Goal: Task Accomplishment & Management: Manage account settings

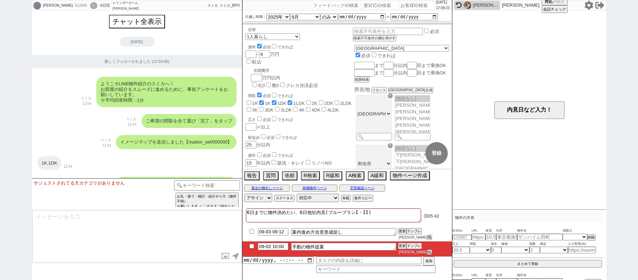
select select "2025"
select select "9"
select select "36"
select select "0"
select select "11"
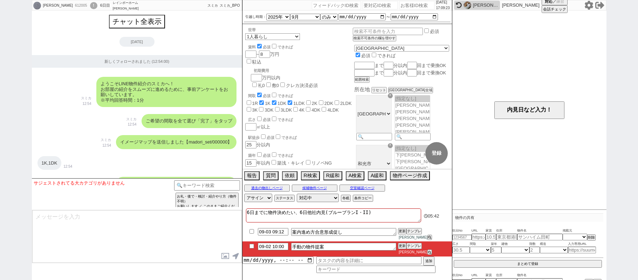
select select "211"
select select "213"
select select "65"
select select "35"
select select "1023"
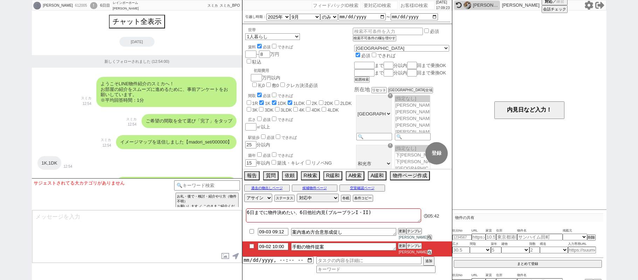
select select
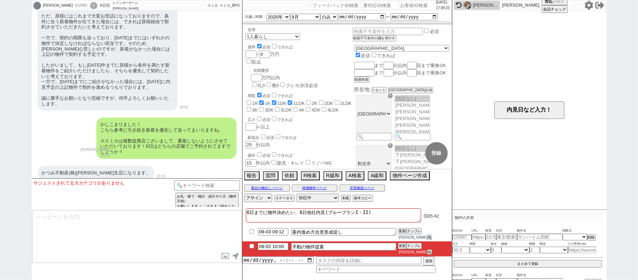
click at [416, 4] on input "number" at bounding box center [416, 5] width 35 height 8
paste input "611654"
type input "611654"
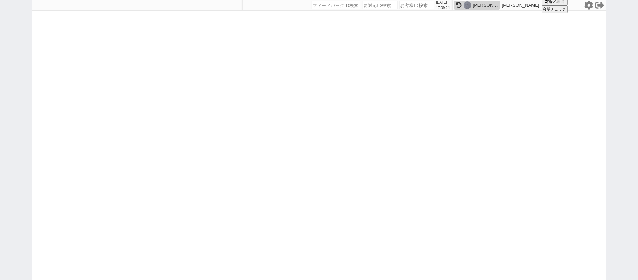
select select "2"
select select
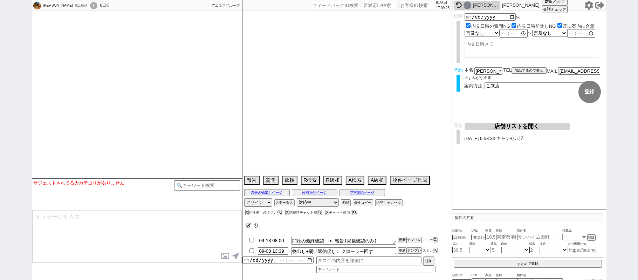
select select "2025"
select select "11"
select select "37"
select select "1"
select select "11"
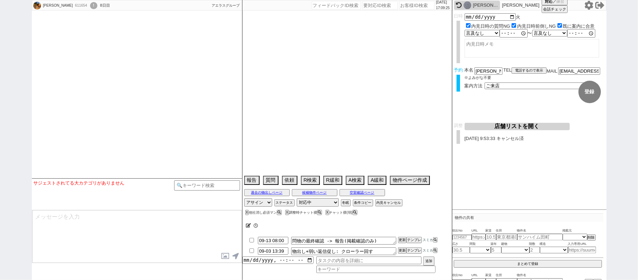
select select "121"
select select "2965"
select select "9"
select select "328"
select select "8"
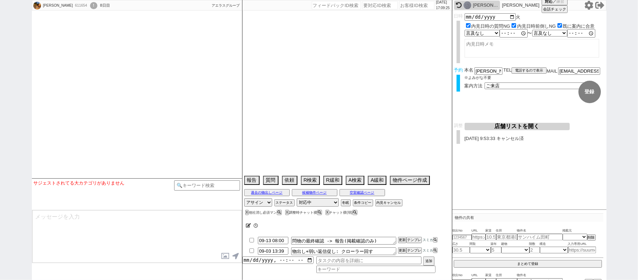
select select "295"
select select "118"
select select "2942"
select select "123"
select select "3015"
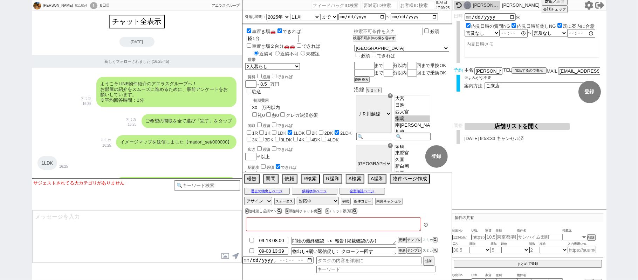
type textarea "他社内見あり(プラティーヌとソラール)、8日と9日　調整圏内に入ったら他社消し電話後に調整"
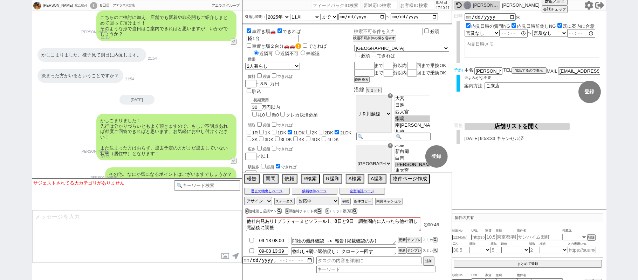
scroll to position [3434, 0]
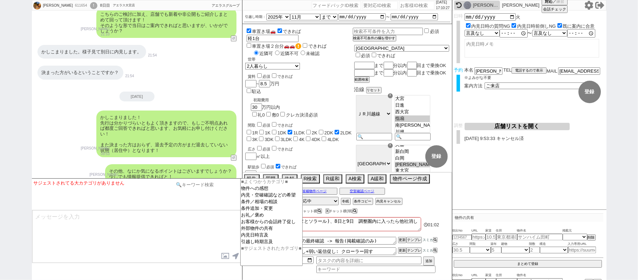
click at [212, 187] on input at bounding box center [207, 184] width 66 height 9
type input "t"
click at [587, 4] on icon at bounding box center [588, 5] width 9 height 9
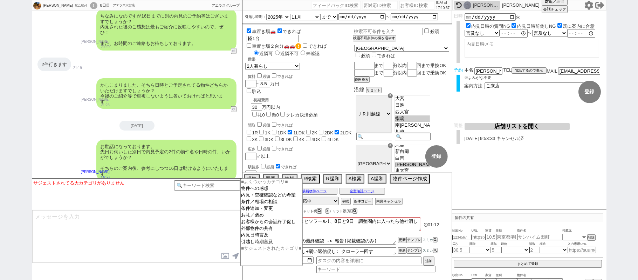
scroll to position [4415, 0]
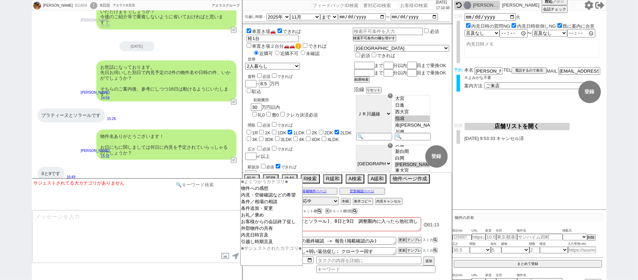
click at [189, 180] on input at bounding box center [207, 184] width 66 height 9
type input "調整チェック"
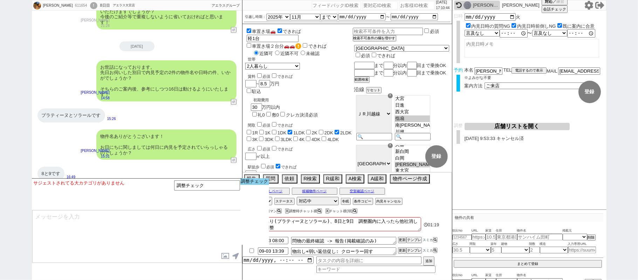
click at [0, 0] on option "調整チェック" at bounding box center [0, 0] width 0 height 0
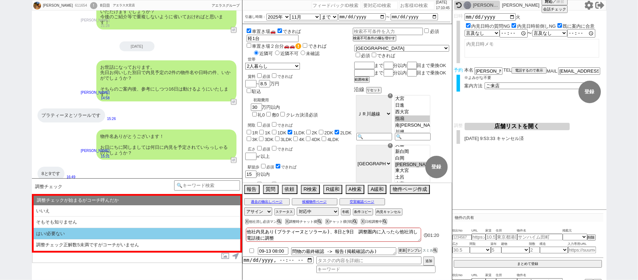
click at [141, 235] on li "はい/必要ない" at bounding box center [137, 234] width 207 height 12
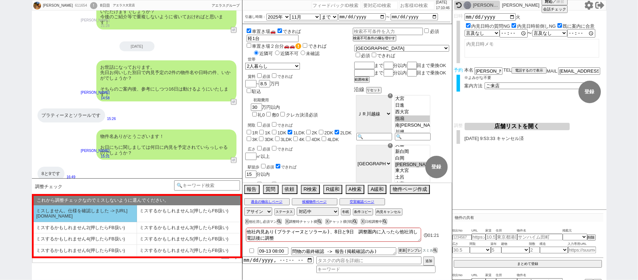
click at [109, 222] on li "ミスしません。仕様を確認しました -> https://jent.notion.site/841a6651aa67425da7d40ddfad41a184" at bounding box center [85, 213] width 103 height 17
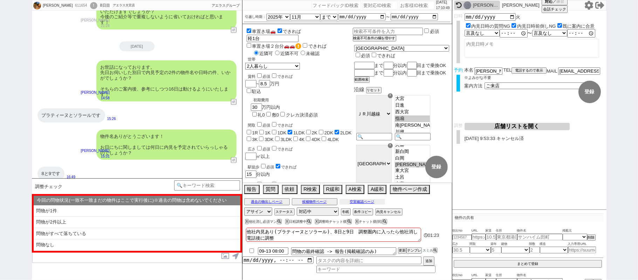
click at [370, 203] on button "空室確認ページ" at bounding box center [363, 202] width 46 height 6
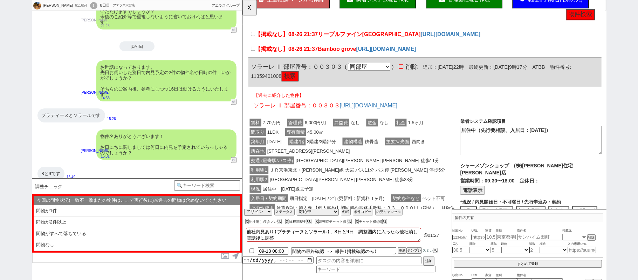
scroll to position [47, 0]
click at [248, 11] on button "☓" at bounding box center [248, 7] width 13 height 14
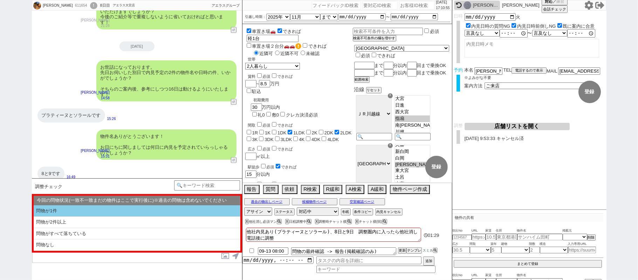
click at [91, 210] on li "問物が1件" at bounding box center [137, 211] width 207 height 12
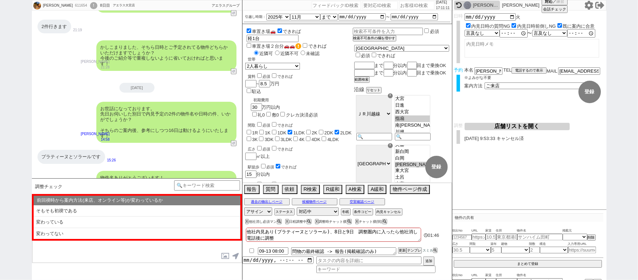
scroll to position [4415, 0]
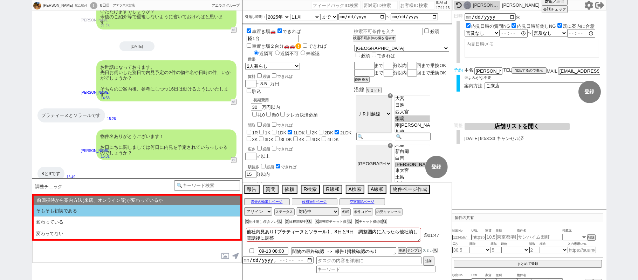
click at [142, 208] on li "そもそも初禊である" at bounding box center [137, 211] width 207 height 12
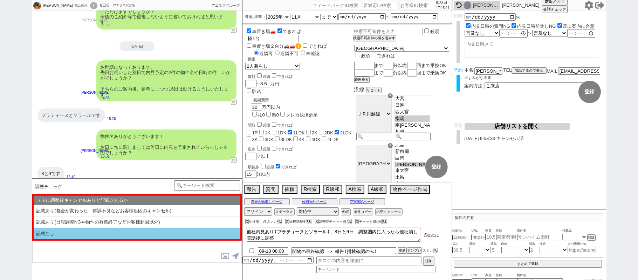
click at [128, 232] on li "記載なし" at bounding box center [137, 233] width 207 height 11
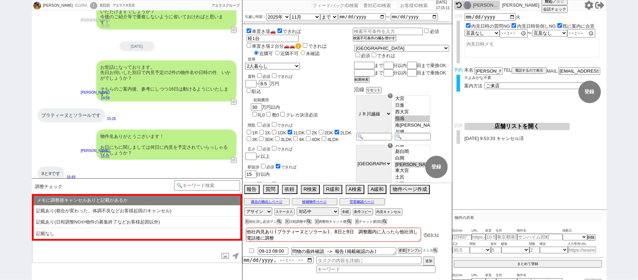
select select "問物が1件"
select select "そもそも初禊である"
select select "記載なし"
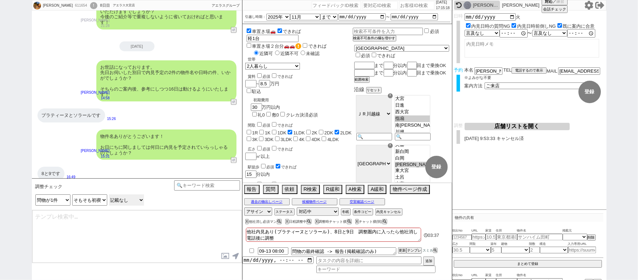
click at [0, 0] on select "メモに調整後キャンセルありと記載があるか 記載あり(都合が変わった、体調不良などお客様起因のキャンセル) 記載あり(日程調整NGや物件の募集終了などお客様起因…" at bounding box center [0, 0] width 0 height 0
click at [213, 187] on input at bounding box center [207, 184] width 66 height 9
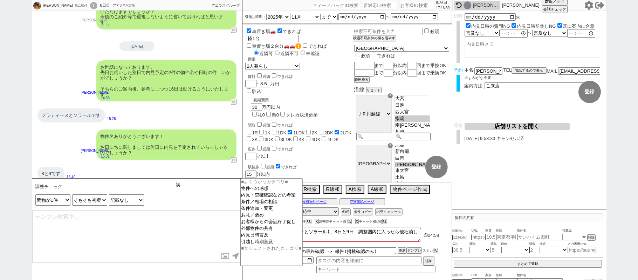
type input "禊"
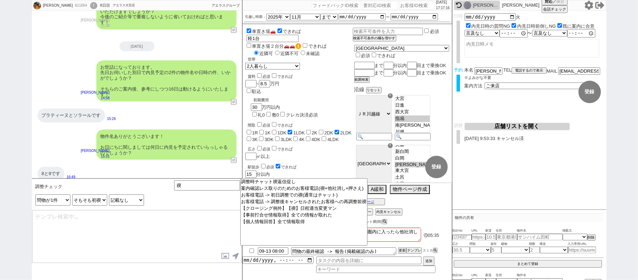
click at [0, 132] on div "来美 611654 ! 0 8日目 アエラス大宮店 冬眠中 自社客 アエラスグループ スミカ_BPO チャット全表示 2025-08-26 新しくフォローされ…" at bounding box center [319, 140] width 638 height 280
click at [0, 0] on option "【クロージング例外】【禊】日程適当変更マン" at bounding box center [0, 0] width 0 height 0
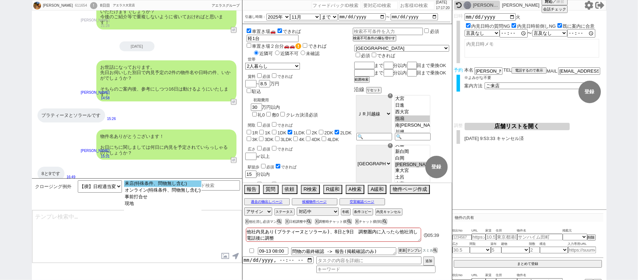
select select "来店(特殊条件、問物無し含む)"
click at [168, 187] on option "来店(特殊条件、問物無し含む)" at bounding box center [162, 190] width 77 height 7
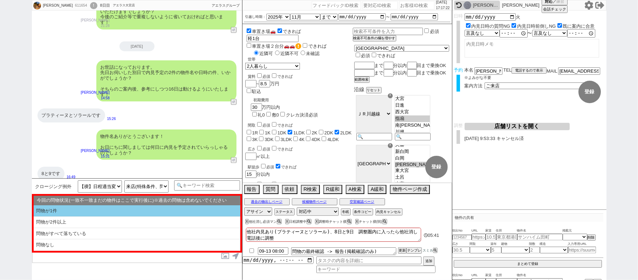
click at [146, 213] on li "問物が1件" at bounding box center [137, 211] width 207 height 12
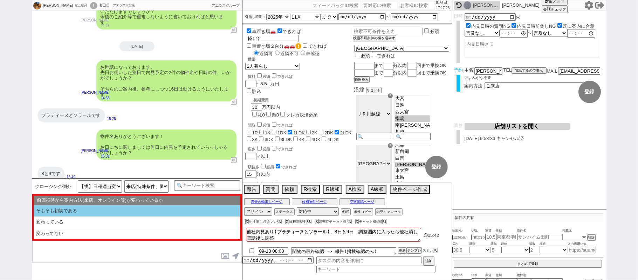
click at [140, 208] on li "そもそも初禊である" at bounding box center [137, 211] width 207 height 12
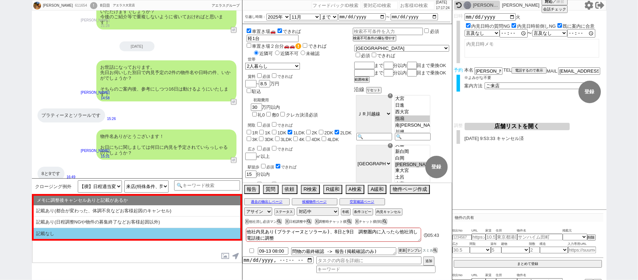
click at [128, 232] on li "記載なし" at bounding box center [137, 233] width 207 height 11
select select "問物が1件"
select select "そもそも初禊である"
select select "記載なし"
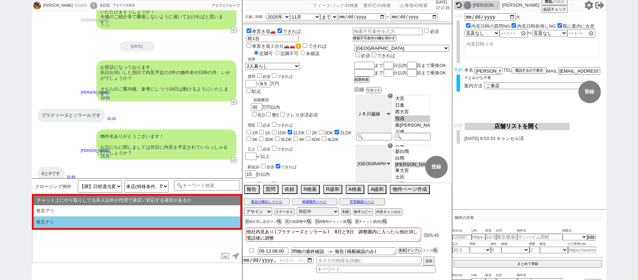
click at [117, 221] on li "発言ナシ" at bounding box center [137, 222] width 207 height 12
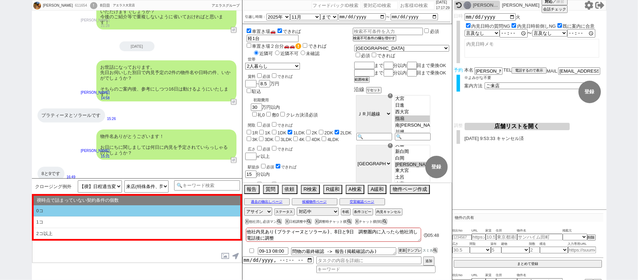
click at [111, 209] on li "0コ" at bounding box center [137, 211] width 207 height 12
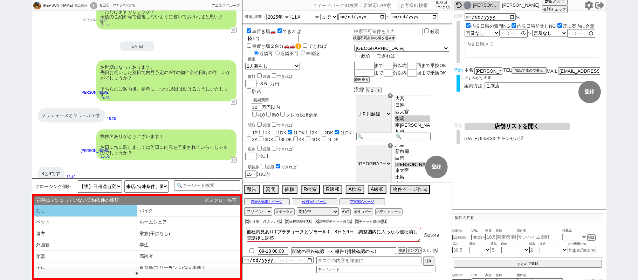
click at [111, 209] on li "なし" at bounding box center [85, 211] width 103 height 12
select select "問物が1件"
select select "そもそも初禊である"
select select "記載なし"
select select "発言ナシ"
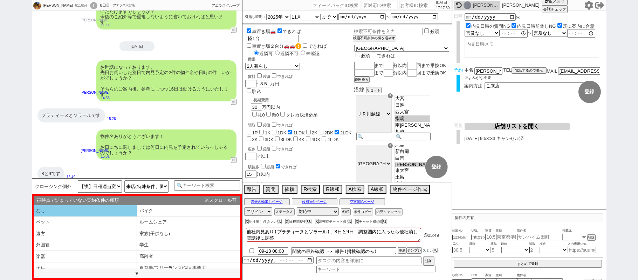
select select "0コ"
select select "なし"
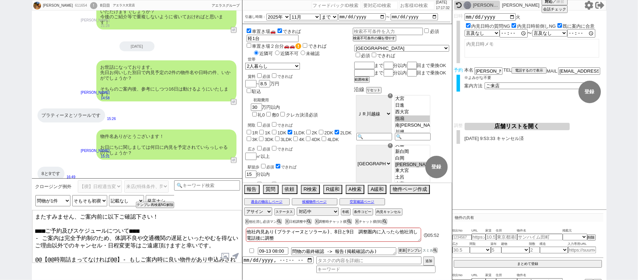
drag, startPoint x: 156, startPoint y: 266, endPoint x: 369, endPoint y: 290, distance: 214.4
click at [369, 279] on html "来美 611654 ! 0 8日目 アエラス大宮店 冬眠中 自社客 アエラスグループ スミカ_BPO チャット全表示 2025-08-26 新しくフォローされ…" at bounding box center [319, 140] width 638 height 280
type textarea "またすみません、ご案内前に以下ご確認下さい！ ■■■ご予約及びスケジュールについて■■■ - ご案内は完全予約制のため、体調不良や交通機関の遅延といったやむを…"
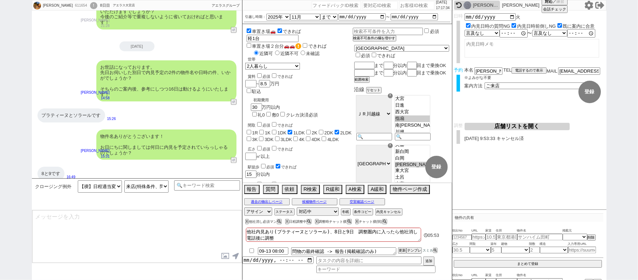
scroll to position [4464, 0]
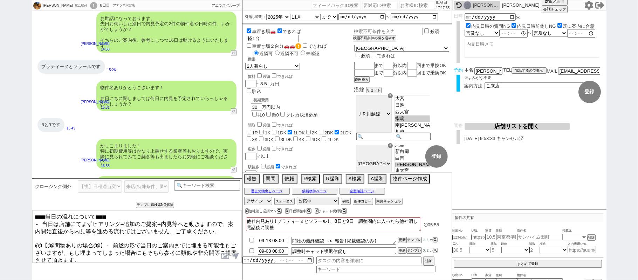
click at [104, 239] on textarea "■■■当日の流れについて■■■ - 当日は店舗にてまずヒアリング→追加のご提案→内見等へと動きますので、案内開始直後から内見等を進める流れではございません、ご…" at bounding box center [137, 236] width 210 height 53
click at [35, 238] on textarea "■■■当日の流れについて■■■ - 当日は店舗にてまずヒアリング→追加のご提案→内見等へと動きますので、案内開始直後から内見等を進める流れではございません、ご…" at bounding box center [137, 236] width 210 height 53
type textarea "■■■当日の流れについて■■■ - 当日は店舗にてまずヒアリング→追加のご提案→内見等へと動きますので、案内開始直後から内見等を進める流れではございません、ご…"
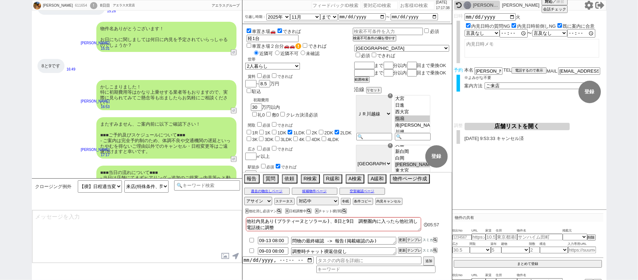
type textarea "念のため、上記のご案内内容に齟齬などございませんでしょうか？"
select select
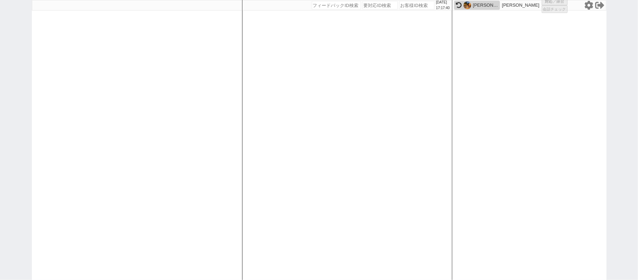
select select "1"
select select "2"
select select "5"
select select
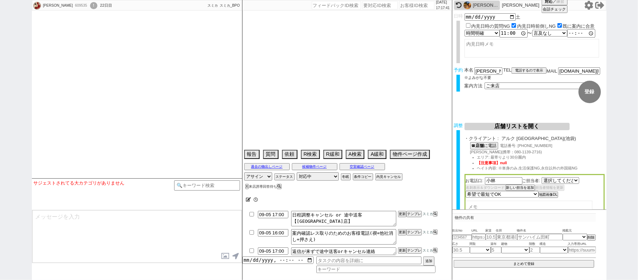
select select "2093"
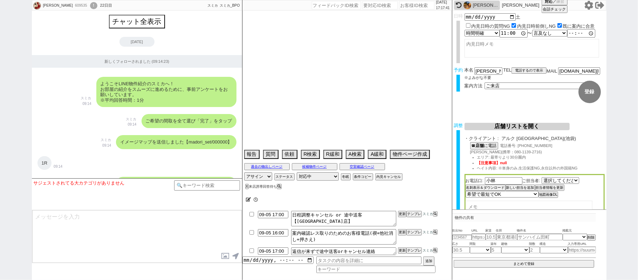
scroll to position [7310, 0]
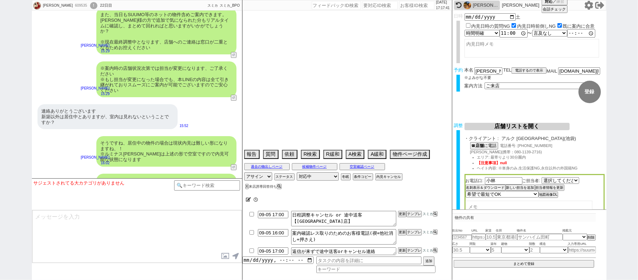
select select "2025"
select select "10"
select select "36"
select select "0"
select select "16"
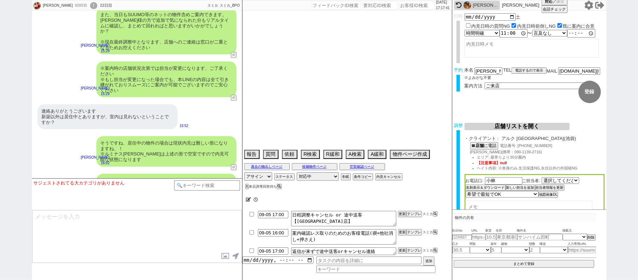
select select "19"
select select "20"
select select "60"
select select "14"
select select "483"
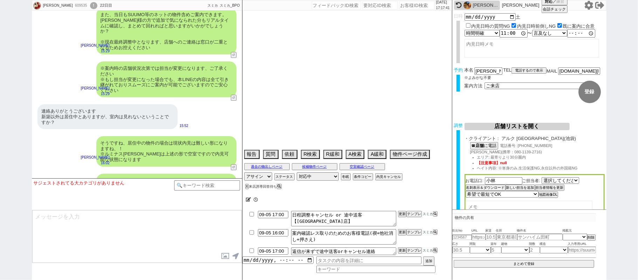
select select "75"
select select "1818"
select select "65"
select select "70"
select select "1681"
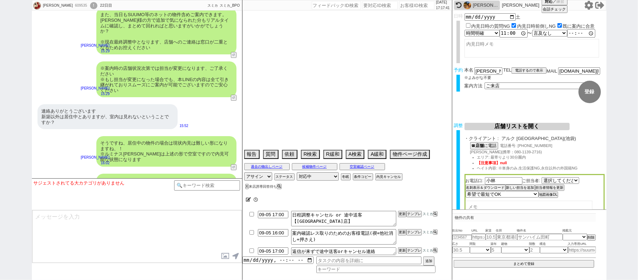
select select "67"
select select "1628"
select select "68"
select select "25"
select select "788"
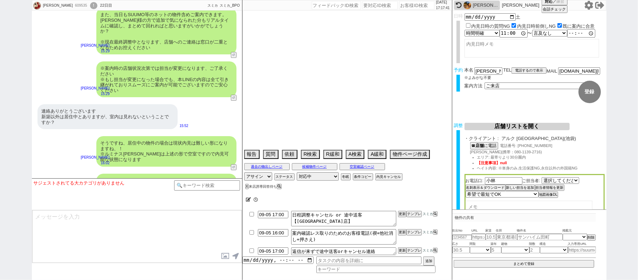
select select "72"
select select "1742"
select select "35"
select select "36"
select select "37"
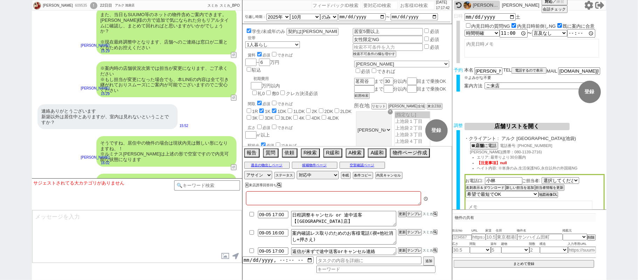
type textarea "息子様の代理　このまま進める、内見動くのは9月以降、本人は巣鴨在住、親は新潟から内見同席する 内見時は息子様と向かう@当日までの内見予定なし"
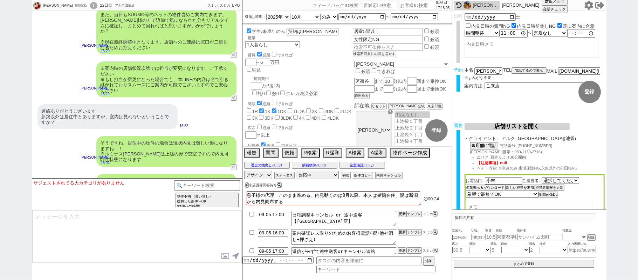
scroll to position [7441, 0]
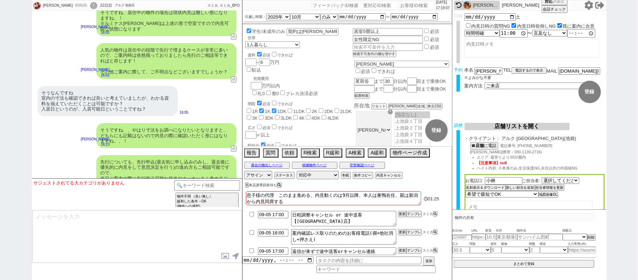
click at [0, 83] on div "竹内和男 609535 ! 0 22日目 アルク 池袋店 冬眠中 自社客 スミカ スミカ_BPO チャット全表示 2025-08-12 新しくフォローされまし…" at bounding box center [319, 140] width 638 height 280
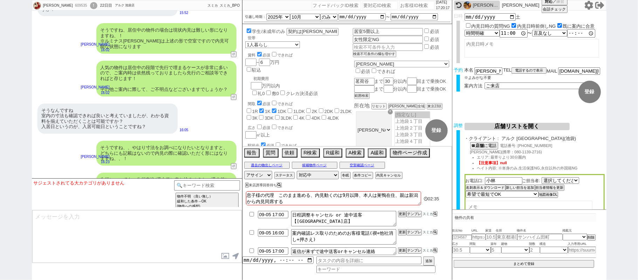
scroll to position [7440, 0]
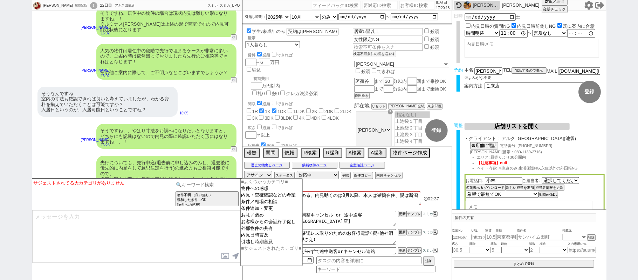
click at [191, 185] on input at bounding box center [207, 184] width 66 height 9
type input "記述"
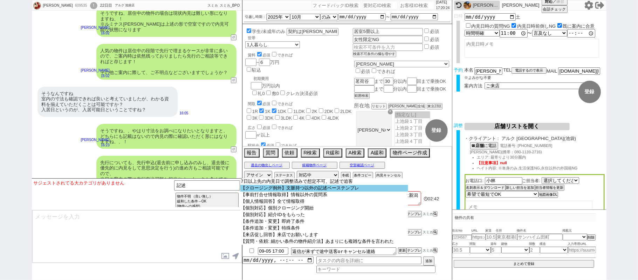
click at [273, 191] on option "【クロージング例外】文脈持つ以外の記述ベーステンプレ" at bounding box center [324, 188] width 168 height 7
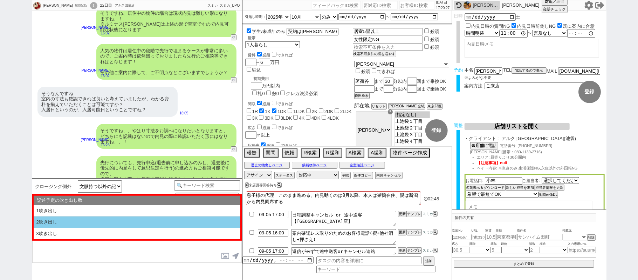
click at [179, 228] on li "2吹き出し" at bounding box center [137, 233] width 207 height 11
select select "2吹き出し"
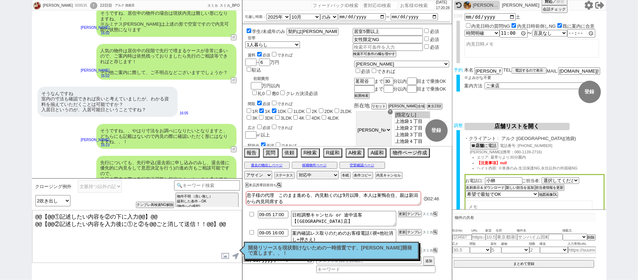
click at [222, 222] on textarea "@@【@@①記述したい内容を②の下に入力@@】@@ @@【@@②記述したい内容を入力後に①と②を@@ごと消して送信！！@@】@@" at bounding box center [137, 236] width 210 height 53
drag, startPoint x: 146, startPoint y: 232, endPoint x: 0, endPoint y: 241, distance: 146.7
click at [0, 240] on div "竹内和男 609535 ! 0 22日目 アルク 池袋店 冬眠中 自社客 スミカ スミカ_BPO チャット全表示 2025-08-12 新しくフォローされまし…" at bounding box center [319, 140] width 638 height 280
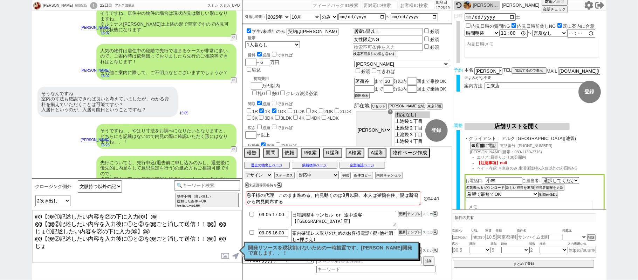
click at [262, 173] on select "アサイン 御手洗侑矢 松井健太朗 林瑞季" at bounding box center [258, 175] width 28 height 8
click at [167, 156] on div "先行についても、先行申込(退去前に申し込みのみし、退去後に優先的に内見をして意思決定を行う)の進め方もご相談可能ですので、 当日ご案内の際に先行申込可能か担当…" at bounding box center [166, 174] width 140 height 36
click at [229, 233] on textarea "@@【@@①記述したい内容を②の下に入力@@】@@ @@【@@②記述したい内容を入力後に①と②を@@ごと消して送信！！@@】@@ じょ①記述したい内容を②の下…" at bounding box center [137, 236] width 210 height 53
click at [119, 231] on textarea "@@【@@①記述したい内容を②の下に入力@@】@@ @@【@@②記述したい内容を入力後に①と②を@@ごと消して送信！！@@】@@ じょ①記述したい内容を②の下…" at bounding box center [137, 236] width 210 height 53
drag, startPoint x: 231, startPoint y: 235, endPoint x: 30, endPoint y: 227, distance: 200.6
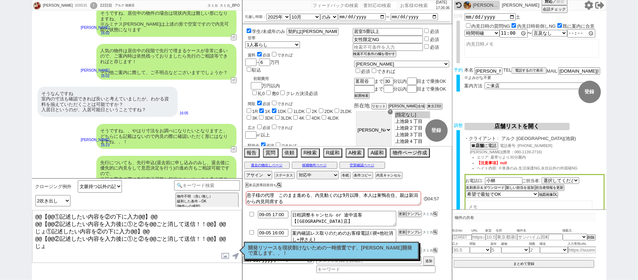
click at [30, 227] on div "竹内和男 609535 ! 0 22日目 アルク 池袋店 冬眠中 自社客 スミカ スミカ_BPO チャット全表示 2025-08-12 新しくフォローされまし…" at bounding box center [319, 140] width 638 height 280
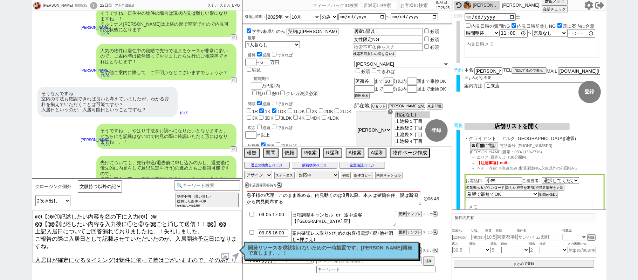
drag, startPoint x: 229, startPoint y: 223, endPoint x: 0, endPoint y: -30, distance: 341.3
click at [0, 0] on html "竹内和男 609535 ! 0 22日目 アルク 池袋店 冬眠中 自社客 スミカ スミカ_BPO チャット全表示 2025-08-12 新しくフォローされまし…" at bounding box center [319, 140] width 638 height 280
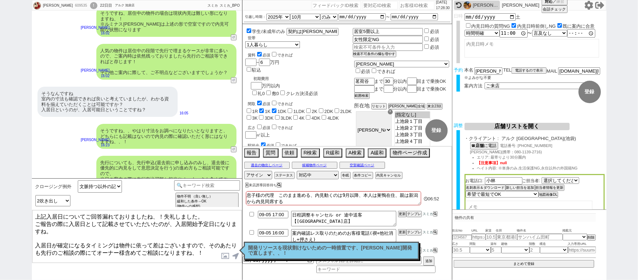
click at [204, 253] on textarea "上記入居日についてご回答漏れておりましたね、！失礼しました。 ご報告の際に入居日として記載させていただいたのが、入居開始予定日になりますね。 入居日が確定にな…" at bounding box center [137, 236] width 210 height 53
type textarea "上記入居日についてご回答漏れておりましたね、！失礼しました。 ご報告の際に入居日として記載させていただいたのが、入居開始予定日になりますね。 入居日が確定にな…"
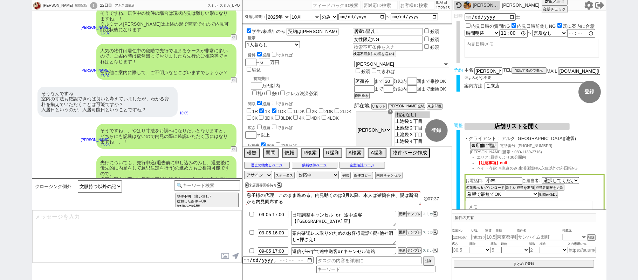
scroll to position [7500, 0]
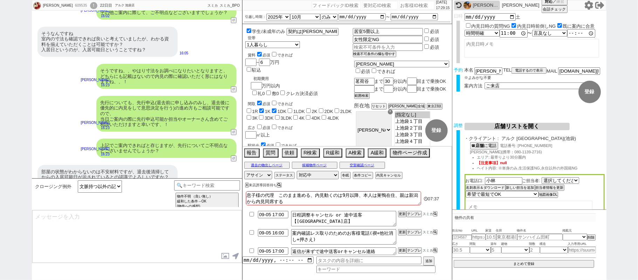
type textarea "@@【@@①記述したい内容を②の下に入力@@】@@ @@【@@②記述したい内容を入力後に①と②を@@ごと消して送信！！@@】@@"
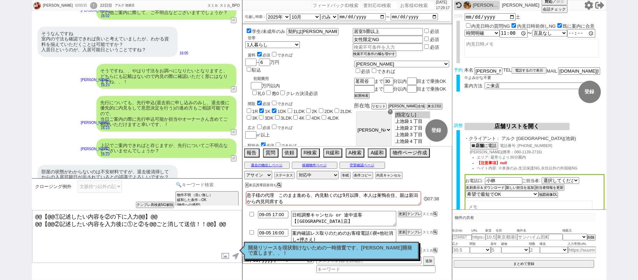
click at [190, 184] on input at bounding box center [207, 184] width 66 height 9
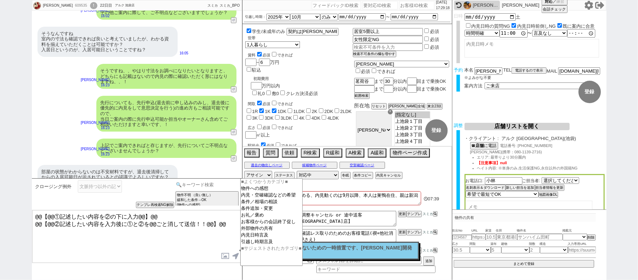
type input "ｔ"
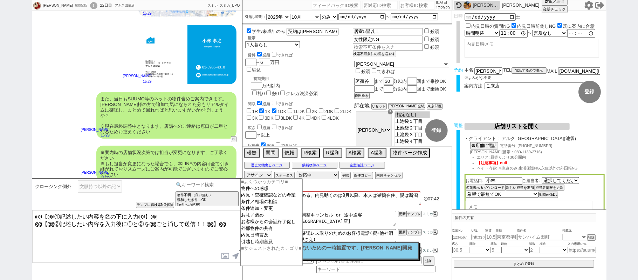
scroll to position [7220, 0]
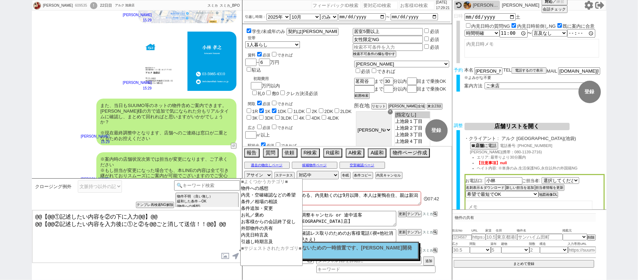
click at [233, 187] on button "↺" at bounding box center [234, 189] width 4 height 5
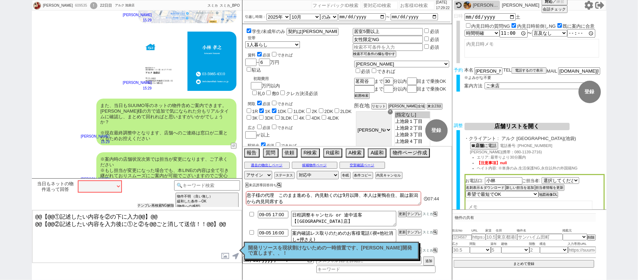
click at [153, 204] on button "テンプレ再検索NG解除" at bounding box center [155, 205] width 37 height 5
click at [121, 185] on select "中カテゴリを選択 わかりました ／ ありがとうございます ／ よろしくお願いします 見つけ次第都度お送りしますね 今は他にはないです 実際にURL送ってきた …" at bounding box center [100, 186] width 44 height 12
select select "わかりました ／ ありがとうございます ／ よろしくお願いします"
click at [78, 180] on select "中カテゴリを選択 わかりました ／ ありがとうございます ／ よろしくお願いします 見つけ次第都度お送りしますね 今は他にはないです 実際にURL送ってきた …" at bounding box center [100, 186] width 44 height 12
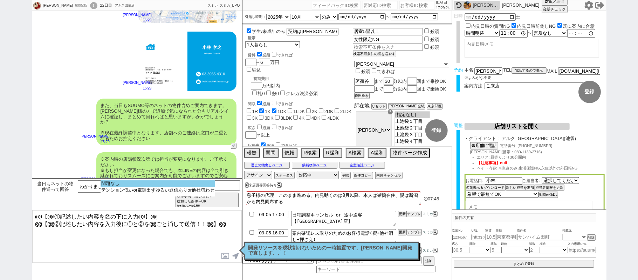
select select "問題なし"
click at [135, 187] on option "問題なし" at bounding box center [158, 190] width 115 height 7
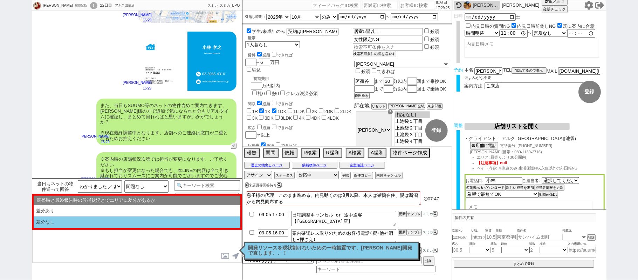
click at [118, 220] on li "差分なし" at bounding box center [137, 222] width 207 height 12
select select "差分なし"
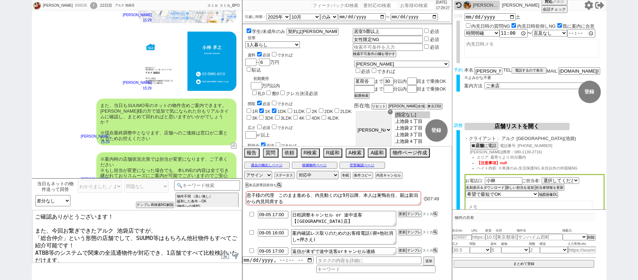
drag, startPoint x: 113, startPoint y: 220, endPoint x: 0, endPoint y: 190, distance: 116.8
click at [0, 192] on div "竹内和男 609535 ! 0 22日目 アルク 池袋店 冬眠中 自社客 スミカ スミカ_BPO チャット全表示 2025-08-12 新しくフォローされまし…" at bounding box center [319, 140] width 638 height 280
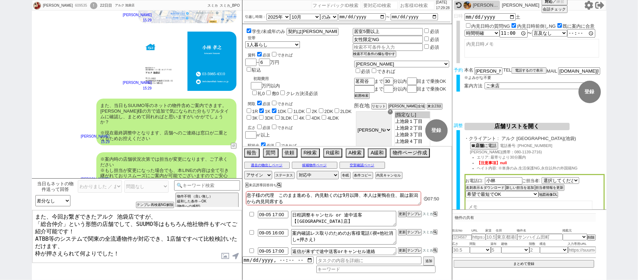
type textarea "また、今回お繋ぎできたアルク 池袋店ですが、 「総合仲介」という形態の店舗でして、SUUMO等はもちろん他社物件もすべてご紹介可能です！ ATBB等のシステム…"
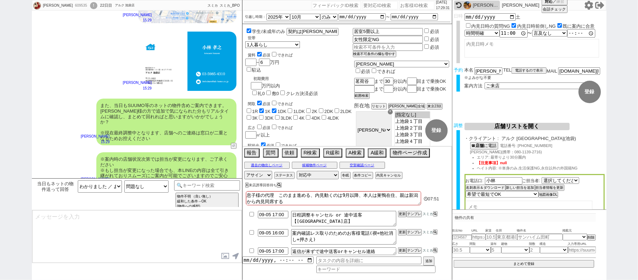
scroll to position [7564, 0]
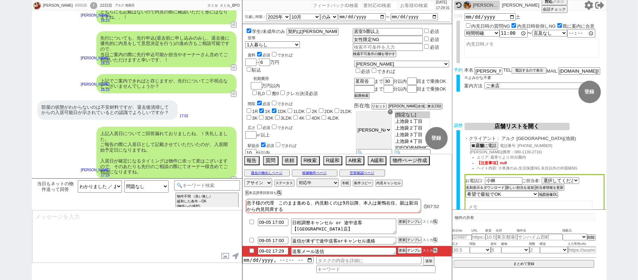
type textarea "手配内容も改めてメールにてお送りいたしますね。 当日はどうぞよろしくお願いいたします！"
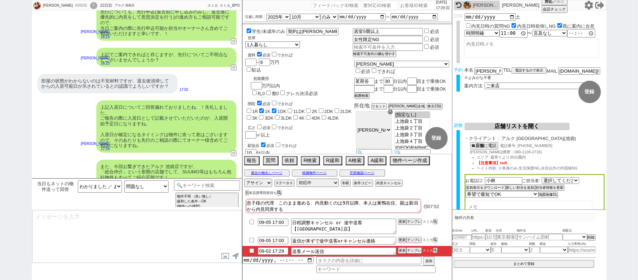
type textarea "■■■ご案内の流れ■■■ 1. 担当から詳細なヒアリング 2. 最新物件の洗い出し 3. 事前の物件含め、最新状況を直接確認 4. 募集中のものをまとめて内見…"
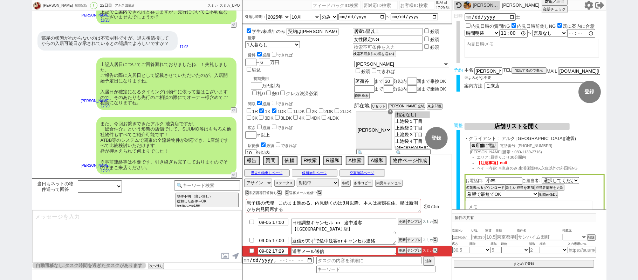
scroll to position [63, 0]
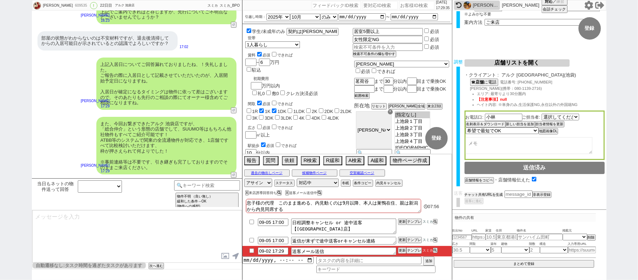
click at [497, 192] on button "チャット共有URLを生成" at bounding box center [484, 194] width 39 height 5
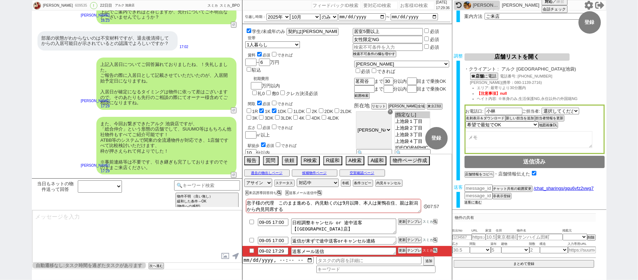
click at [473, 200] on button "送客に進む" at bounding box center [474, 202] width 18 height 5
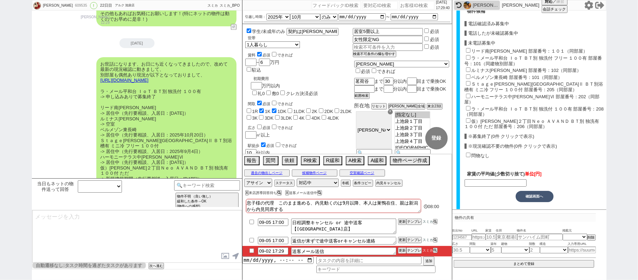
scroll to position [6839, 0]
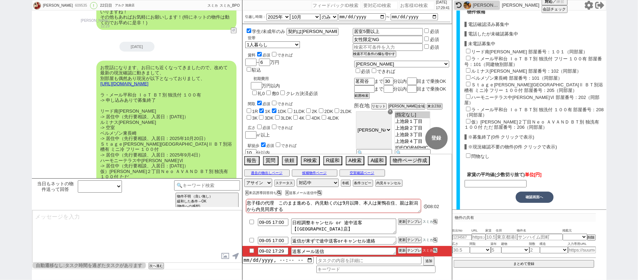
click at [480, 51] on label "リード南大塚 部屋番号：１０１（同部屋）" at bounding box center [530, 51] width 116 height 5
click at [471, 51] on input "リード南大塚 部屋番号：１０１（同部屋）" at bounding box center [468, 51] width 5 height 5
checkbox input "true"
type input "60000"
checkbox input "true"
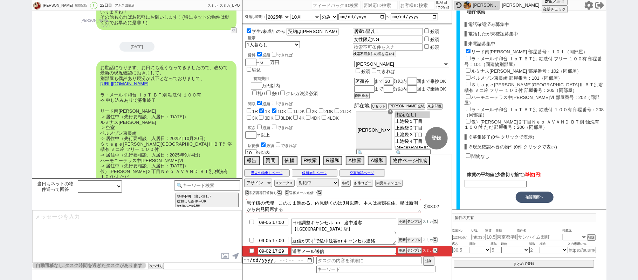
checkbox input "false"
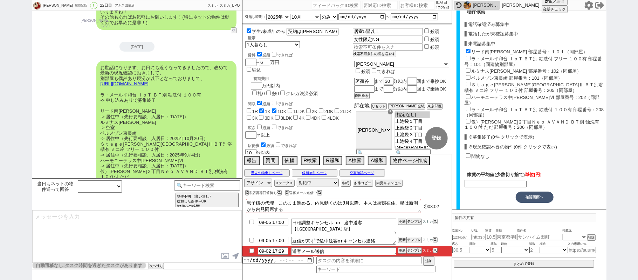
checkbox input "false"
checkbox input "true"
checkbox input "false"
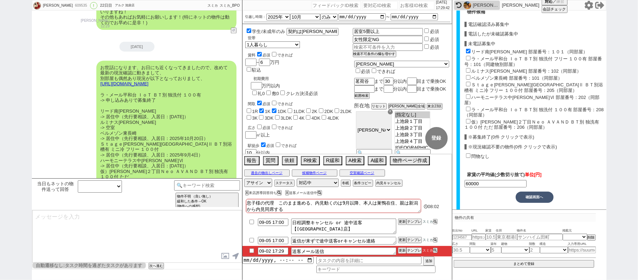
checkbox input "false"
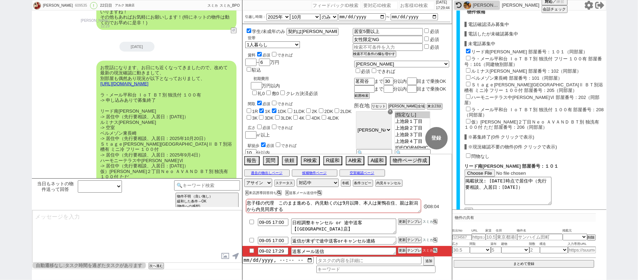
click at [481, 69] on label "ルミナス志村 部屋番号：102（同部屋）" at bounding box center [527, 70] width 110 height 5
click at [471, 69] on input "ルミナス志村 部屋番号：102（同部屋）" at bounding box center [468, 70] width 5 height 5
checkbox input "true"
type input "62500"
checkbox input "true"
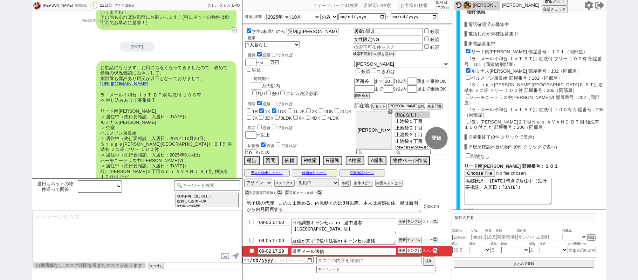
checkbox input "false"
checkbox input "true"
checkbox input "false"
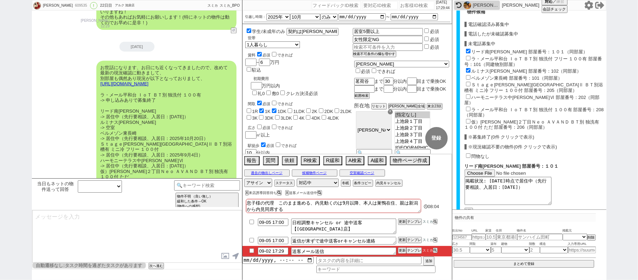
checkbox input "false"
checkbox input "true"
checkbox input "false"
checkbox input "true"
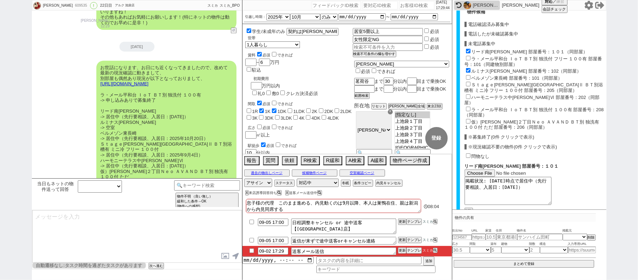
checkbox input "false"
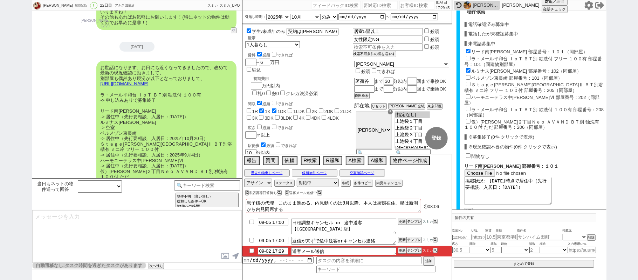
click at [481, 76] on label "ベルメゾン東長崎 部屋番号：101（同部屋）" at bounding box center [517, 77] width 91 height 5
click at [471, 76] on input "ベルメゾン東長崎 部屋番号：101（同部屋）" at bounding box center [468, 77] width 5 height 5
checkbox input "true"
type input "61333"
checkbox input "true"
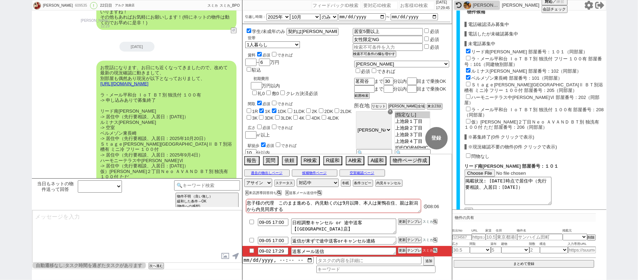
checkbox input "false"
checkbox input "true"
checkbox input "false"
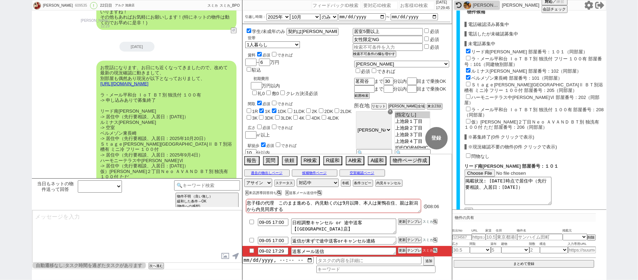
checkbox input "false"
checkbox input "true"
checkbox input "false"
checkbox input "true"
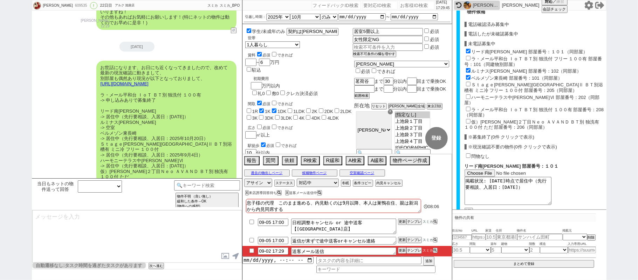
checkbox input "true"
checkbox input "false"
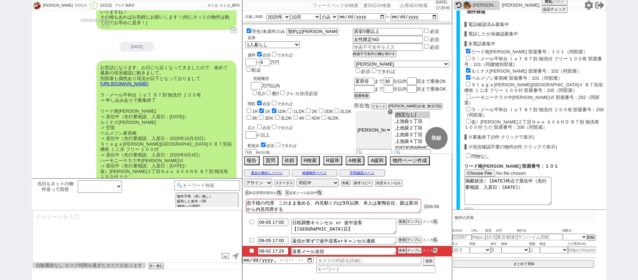
click at [481, 84] on label "Ｓｔａｇｅ蓮沼町Ⅱ ＢＴ別浴槽有 ミニ冷 フリー １００付 部屋番号：205（同部屋）" at bounding box center [534, 87] width 139 height 11
click at [471, 84] on input "Ｓｔａｇｅ蓮沼町Ⅱ ＢＴ別浴槽有 ミニ冷 フリー １００付 部屋番号：205（同部屋）" at bounding box center [468, 84] width 5 height 5
checkbox input "true"
type input "62250"
checkbox input "true"
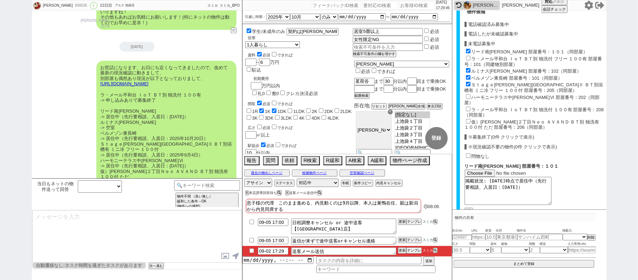
checkbox input "false"
checkbox input "true"
checkbox input "false"
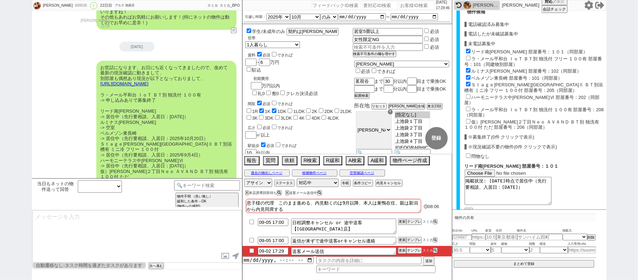
checkbox input "false"
checkbox input "true"
checkbox input "false"
checkbox input "true"
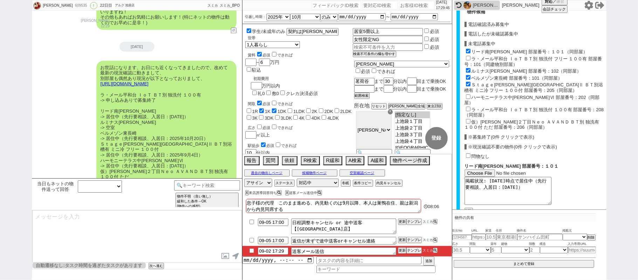
checkbox input "true"
checkbox input "false"
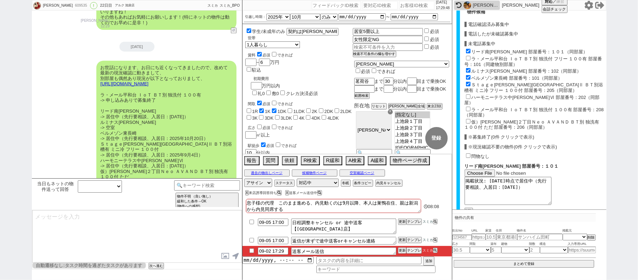
click at [483, 97] on label "ハーモニーテラス中板橋Ⅵ 部屋番号：202（同部屋）" at bounding box center [532, 100] width 135 height 11
click at [471, 97] on input "ハーモニーテラス中板橋Ⅵ 部屋番号：202（同部屋）" at bounding box center [468, 96] width 5 height 5
checkbox input "true"
type input "61200"
checkbox input "true"
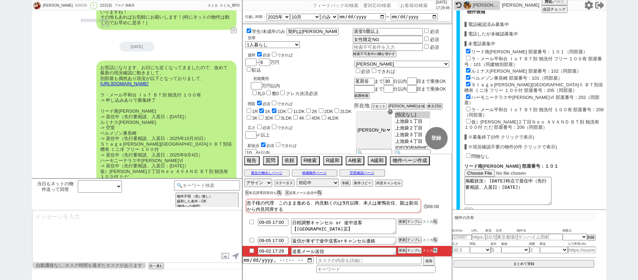
checkbox input "false"
checkbox input "true"
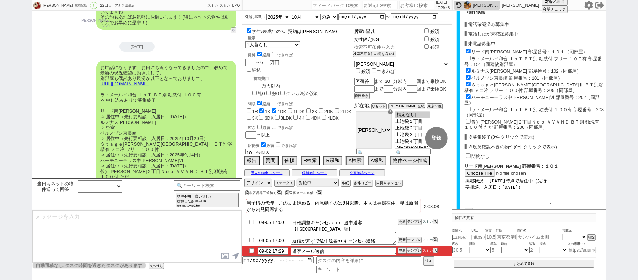
checkbox input "false"
checkbox input "true"
checkbox input "false"
checkbox input "true"
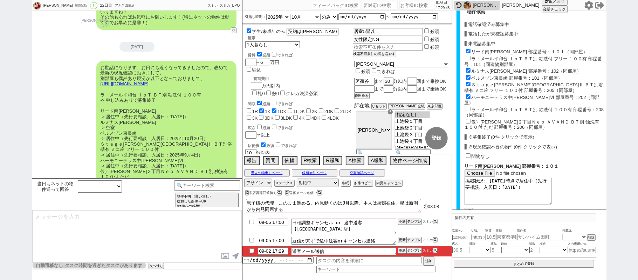
checkbox input "true"
checkbox input "false"
click at [485, 119] on label "仮）田柄２丁目Ｎｅｏ ＡＶＡＮＤ ＢＴ別 独洗有 １００付 ただ 部屋番号：206（同部屋）" at bounding box center [532, 124] width 135 height 11
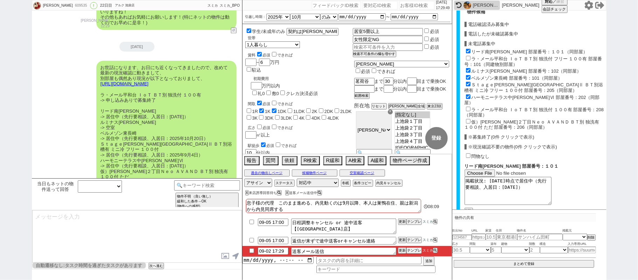
click at [471, 119] on input "仮）田柄２丁目Ｎｅｏ ＡＶＡＮＤ ＢＴ別 独洗有 １００付 ただ 部屋番号：206（同部屋）" at bounding box center [468, 121] width 5 height 5
checkbox input "true"
type input "61000"
checkbox input "true"
checkbox input "false"
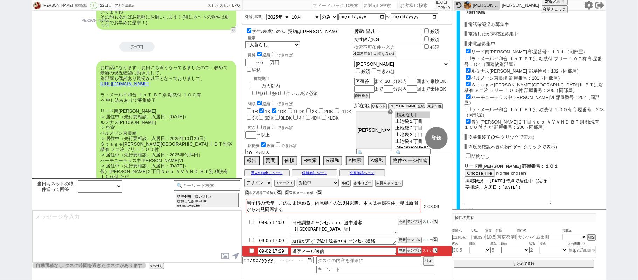
checkbox input "true"
checkbox input "false"
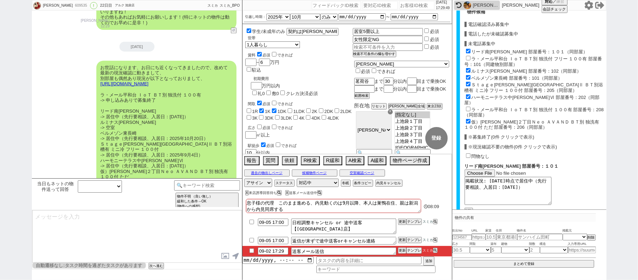
checkbox input "true"
click at [523, 57] on label "ラ・メール平和台 ＩｏＴ ＢＴ別 独洗付 フリー １００有 部屋番号：101（同建物別部屋）" at bounding box center [534, 61] width 138 height 11
click at [471, 57] on input "ラ・メール平和台 ＩｏＴ ＢＴ別 独洗付 フリー １００有 部屋番号：101（同建物別部屋）" at bounding box center [468, 58] width 5 height 5
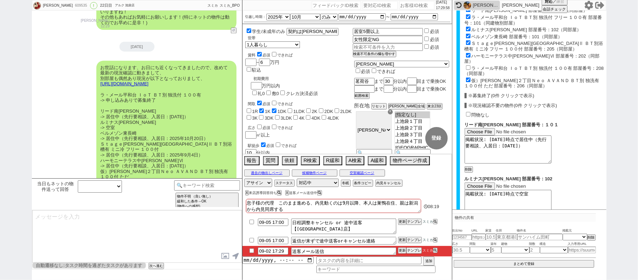
scroll to position [408, 0]
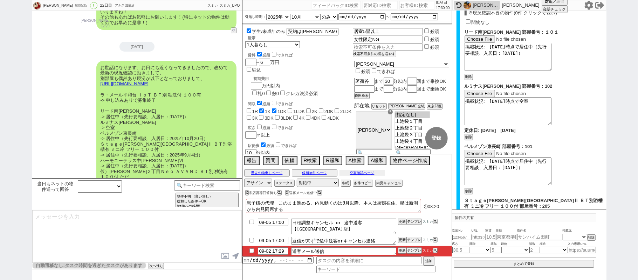
click at [380, 174] on button "空室確認ページ" at bounding box center [363, 173] width 46 height 6
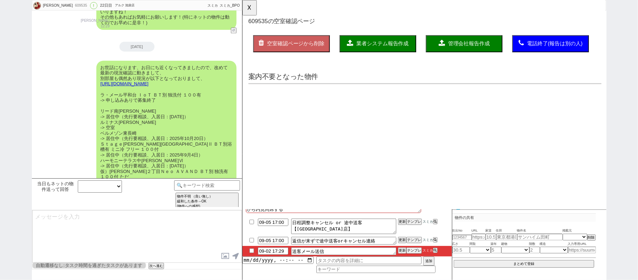
scroll to position [0, 0]
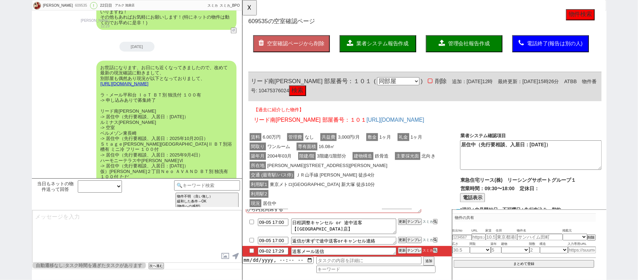
click at [604, 18] on button "物件検索" at bounding box center [605, 16] width 31 height 12
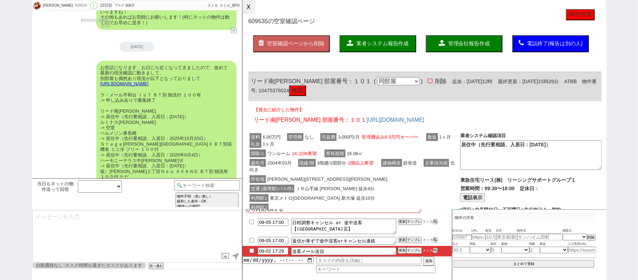
click at [253, 9] on button "☓" at bounding box center [248, 7] width 13 height 14
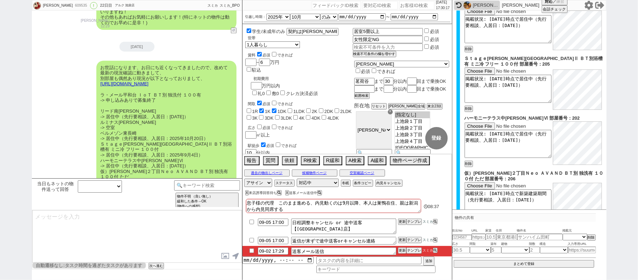
scroll to position [688, 0]
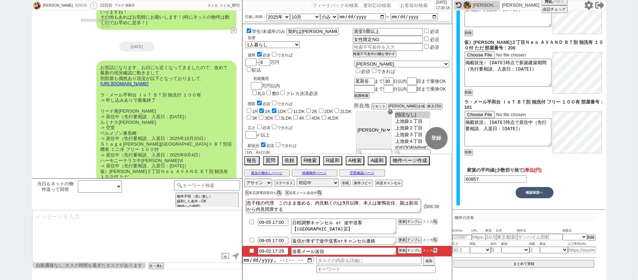
click at [533, 193] on button "確認画面へ" at bounding box center [535, 192] width 38 height 11
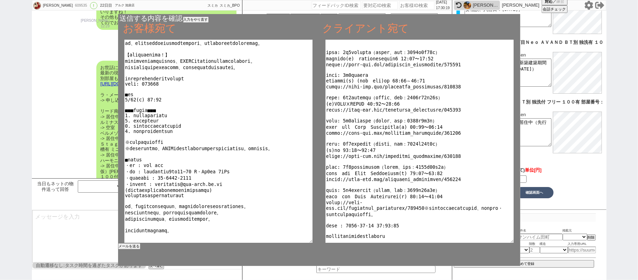
scroll to position [50, 0]
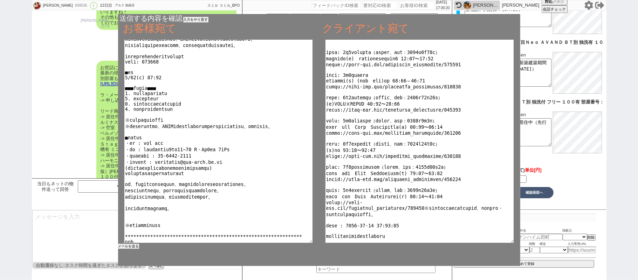
click at [131, 245] on button "メールを送る" at bounding box center [128, 246] width 21 height 5
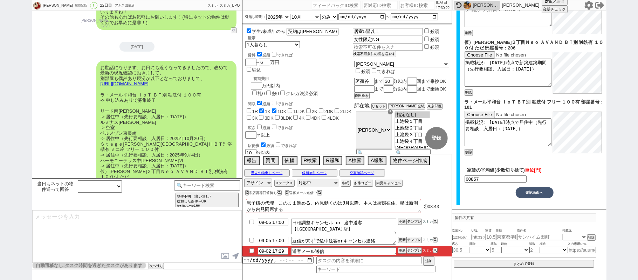
click at [324, 183] on select "対応中 引き継ぎ完了 ブロック 長期間返信なし 紹介不可 別の所で決まった 客の都合で引越しが無くなった 接客開始後に冬眠" at bounding box center [318, 182] width 42 height 8
click at [297, 179] on select "対応中 引き継ぎ完了 ブロック 長期間返信なし 紹介不可 別の所で決まった 客の都合で引越しが無くなった 接客開始後に冬眠" at bounding box center [318, 182] width 42 height 8
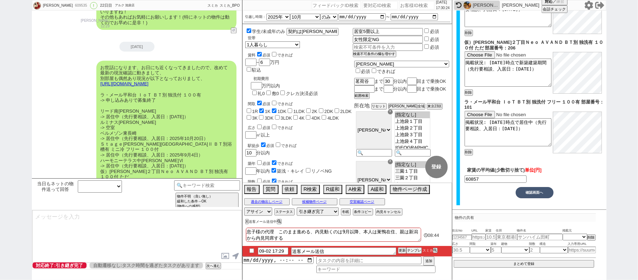
click at [252, 250] on input "checkbox" at bounding box center [252, 250] width 10 height 5
drag, startPoint x: 400, startPoint y: 252, endPoint x: 400, endPoint y: 248, distance: 4.2
click at [400, 250] on button "更新" at bounding box center [401, 250] width 7 height 5
click at [400, 248] on li "09-02 17:29 送客メール送信 更新 テンプレ スミカ" at bounding box center [347, 251] width 210 height 11
click at [400, 249] on button "更新" at bounding box center [401, 250] width 7 height 5
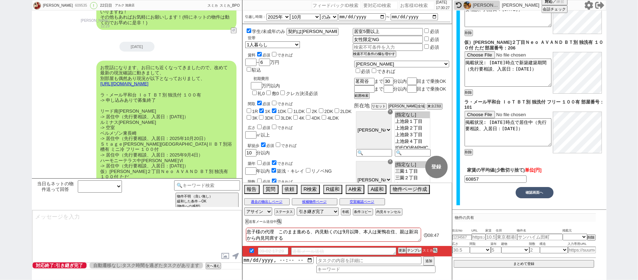
drag, startPoint x: 400, startPoint y: 247, endPoint x: 400, endPoint y: 251, distance: 4.2
click at [400, 248] on li "09-02 17:29 送客メール送信 更新 テンプレ スミカ" at bounding box center [347, 251] width 210 height 11
click at [400, 251] on button "更新" at bounding box center [401, 250] width 7 height 5
click at [400, 247] on li "09-02 17:29 送客メール送信 更新 テンプレ スミカ" at bounding box center [347, 251] width 210 height 11
click at [28, 107] on div "竹内和男 609535 ! 0 22日目 アルク 池袋店 冬眠中 自社客 スミカ スミカ_BPO チャット全表示 2025-08-12 新しくフォローされまし…" at bounding box center [319, 140] width 638 height 280
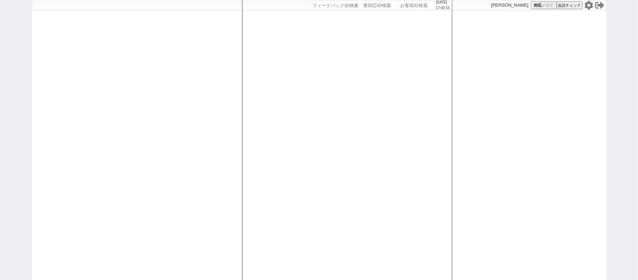
click at [601, 156] on div "[PERSON_NAME] 対応 ／ 練習 会話チェック" at bounding box center [529, 140] width 154 height 280
click at [406, 9] on input "number" at bounding box center [416, 5] width 35 height 8
paste input "612747"
type input "612747"
click at [589, 6] on icon at bounding box center [588, 5] width 8 height 9
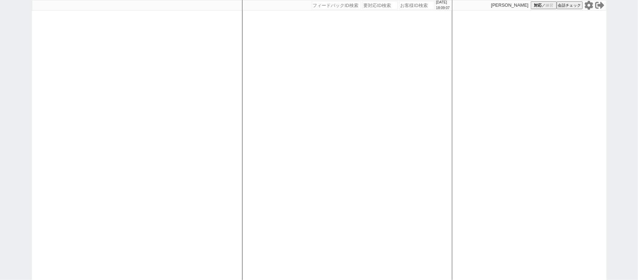
select select
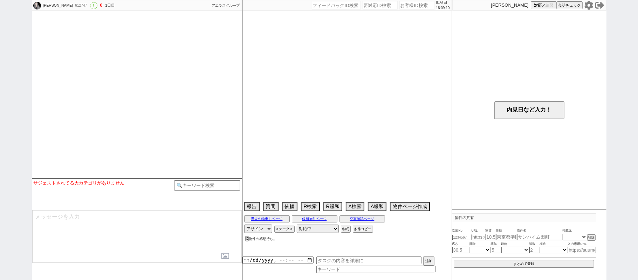
select select "2025"
select select "11"
select select "36"
select select "0"
select select "65"
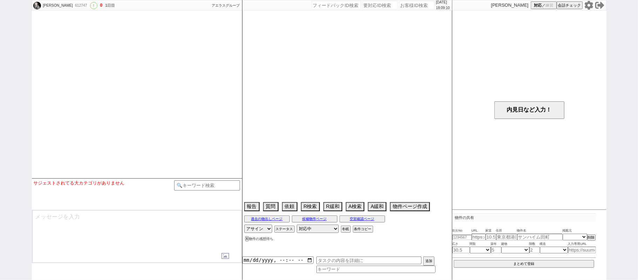
select select "68"
select select "14"
select select "75"
select select "60"
select select "35"
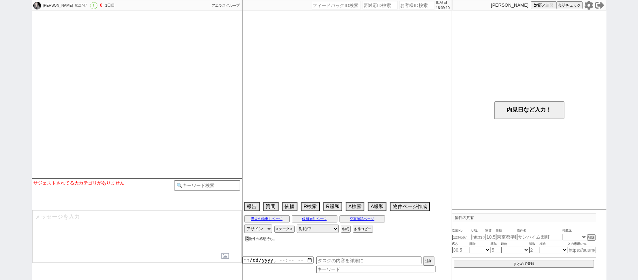
select select "36"
select select "72"
select select "1743"
select select "826"
select select "25"
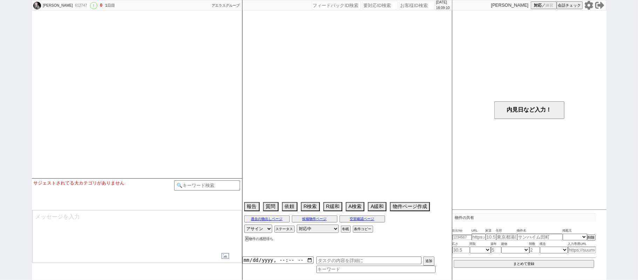
select select "786"
select select "67"
select select "1622"
select select "63"
select select "70"
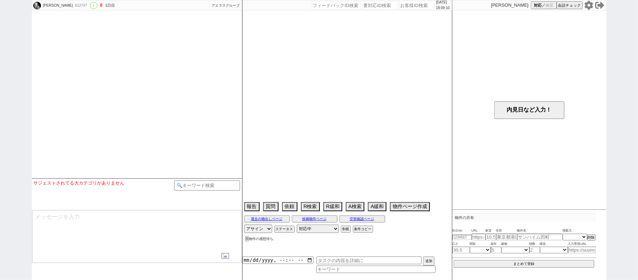
select select "1684"
select select "71"
select select "66"
select select "38"
select select "62"
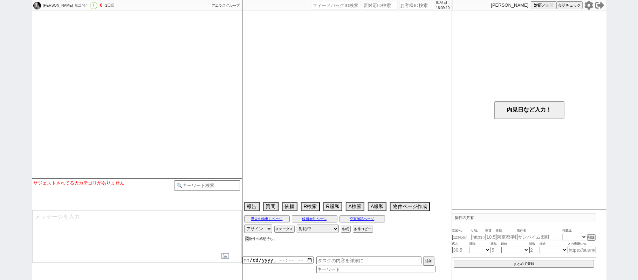
select select "1513"
select select "37"
select select "61"
select select "16"
select select "536"
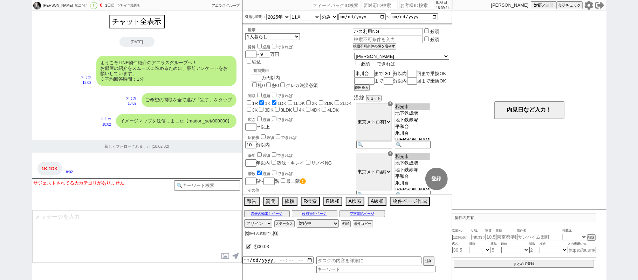
scroll to position [22, 0]
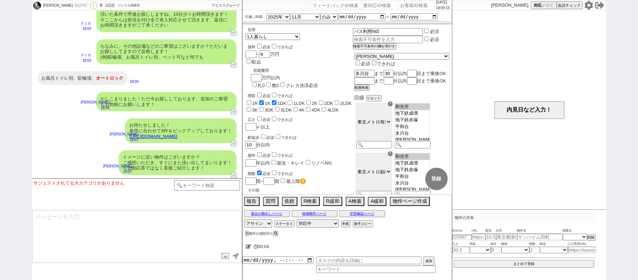
click at [399, 6] on input "number" at bounding box center [416, 5] width 35 height 8
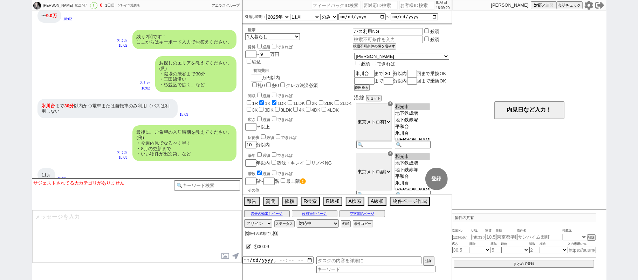
scroll to position [481, 0]
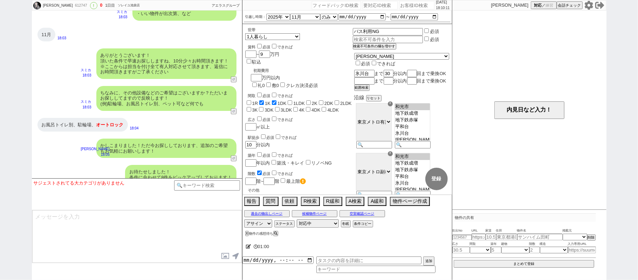
drag, startPoint x: 0, startPoint y: 108, endPoint x: 104, endPoint y: 92, distance: 105.2
click at [0, 107] on div "kokomi 612747 ! 0 1日目 ソレイユ池袋店 冬眠中 自社客 アエラスグループ スミカ_BPO チャット全表示 2025-09-02 ようこそL…" at bounding box center [319, 140] width 638 height 280
click at [263, 91] on div "世帯 1人暮らし 2人暮らし 家族:小学生以下含む 家族:小学生以下含まず 兄弟・姉妹 ルームシェア その他 子供 家族(子供なし) ルームシェア 賃料 必須…" at bounding box center [299, 209] width 108 height 365
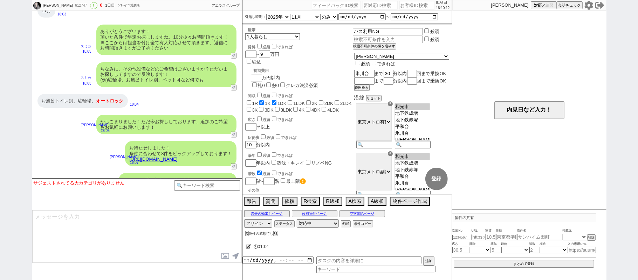
scroll to position [527, 0]
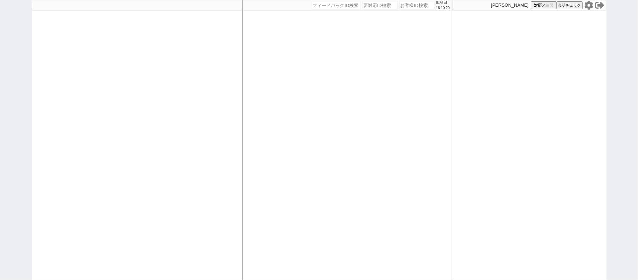
click at [299, 139] on div "[DATE] 18:10:20 候補物件を追加してしてください 紹介した物件一覧 他社物件を追加する 空室確認ページに追加・削除 紹介した物件一覧 他社物件を…" at bounding box center [347, 140] width 210 height 280
select select "1"
select select
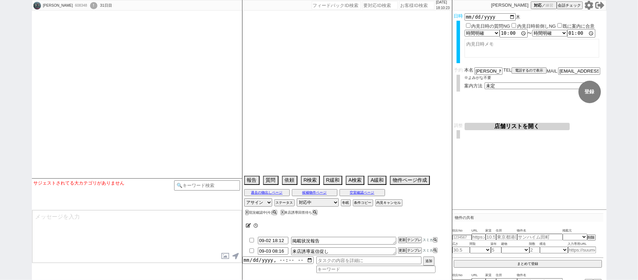
type textarea "ワカバパレス6日に他社で内見"
select select
select select "2025"
select select "10"
select select "36"
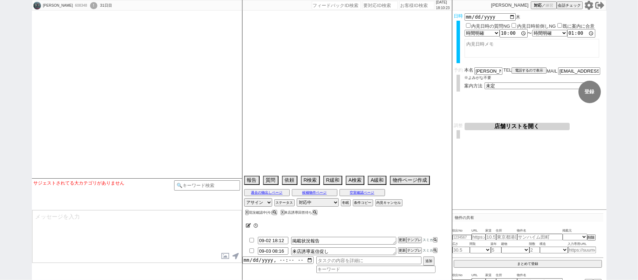
select select "0"
select select "15"
select select "508"
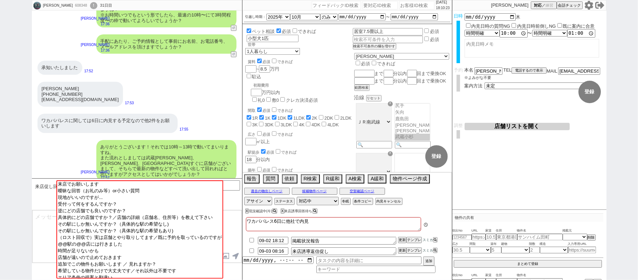
scroll to position [44, 0]
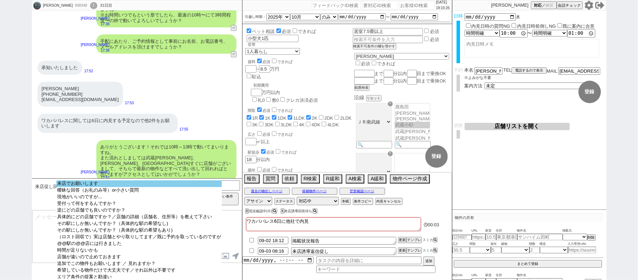
click at [152, 187] on option "来店でお願いします" at bounding box center [138, 190] width 165 height 7
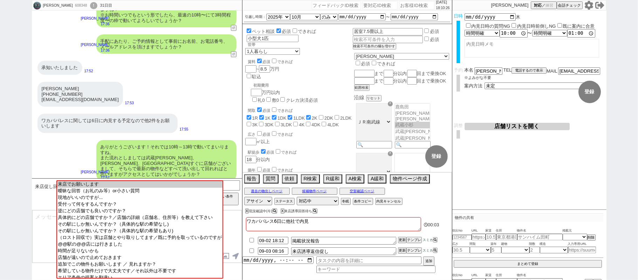
scroll to position [1628, 0]
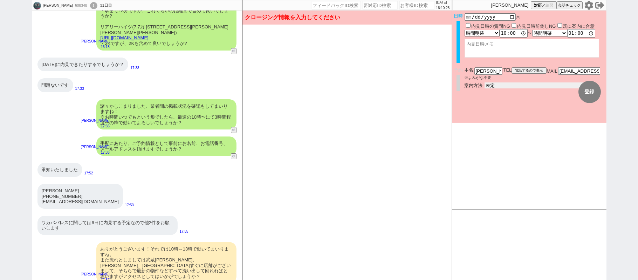
click at [504, 82] on select "未定 現地お待ち合わせ ご来店 先行申し込みのご案内or内見無しでの申し込みのご案内 オンラインでのご接客 オンラインで1件の内見のご案内" at bounding box center [537, 85] width 105 height 6
select select "2"
click at [485, 82] on select "未定 現地お待ち合わせ ご来店 先行申し込みのご案内or内見無しでの申し込みのご案内 オンラインでのご接客 オンラインで1件の内見のご案内" at bounding box center [537, 85] width 105 height 6
drag, startPoint x: 590, startPoint y: 92, endPoint x: 583, endPoint y: 107, distance: 16.5
click at [590, 91] on button "登録" at bounding box center [589, 92] width 22 height 22
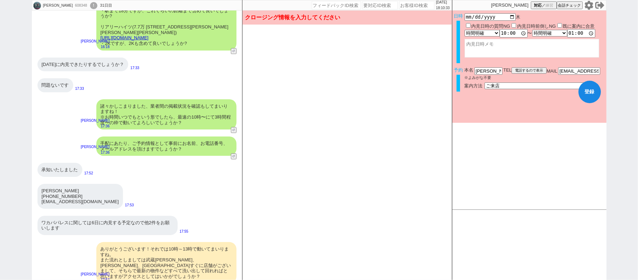
scroll to position [1730, 0]
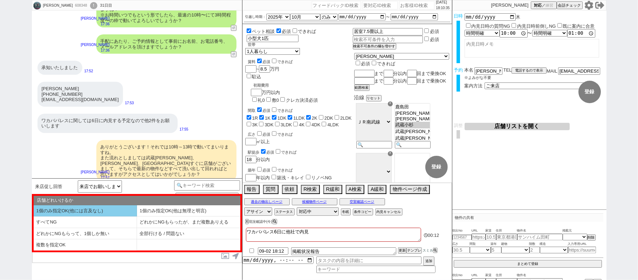
click at [125, 214] on li "1個のみ指定OK(他には言及なし)" at bounding box center [85, 211] width 103 height 12
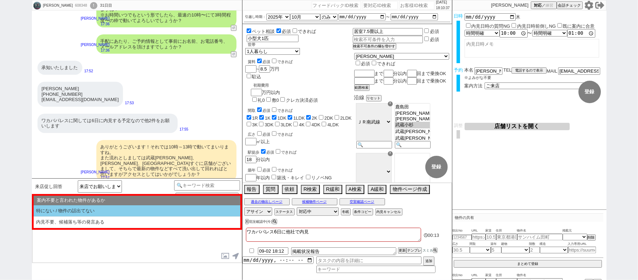
click at [124, 210] on li "特にない / 物件の話出てない" at bounding box center [137, 211] width 207 height 12
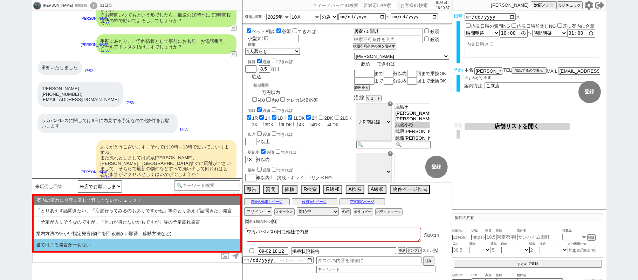
click at [104, 246] on li "当てはまる発言が一切ない" at bounding box center [137, 245] width 207 height 12
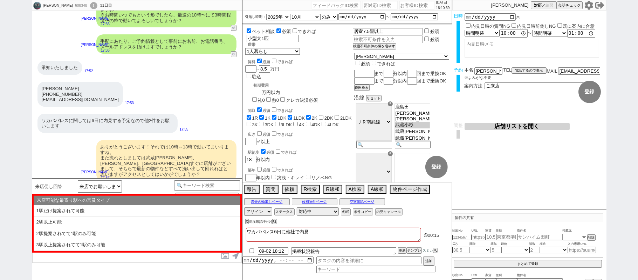
drag, startPoint x: 104, startPoint y: 243, endPoint x: 141, endPoint y: 211, distance: 48.4
click at [104, 243] on li "3駅以上提案されてて1駅のみ可能" at bounding box center [137, 245] width 207 height 12
select select "1個のみ指定OK(他には言及なし)"
select select "特にない / 物件の話出てない"
select select "当てはまる発言が一切ない"
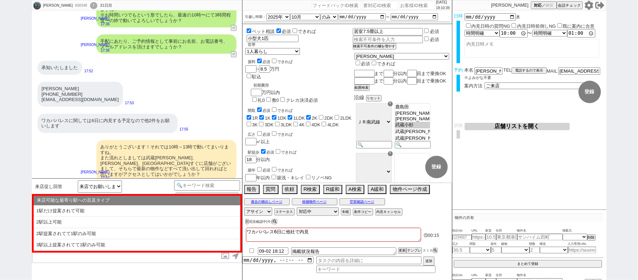
select select "3駅以上提案されてて1駅のみ可能"
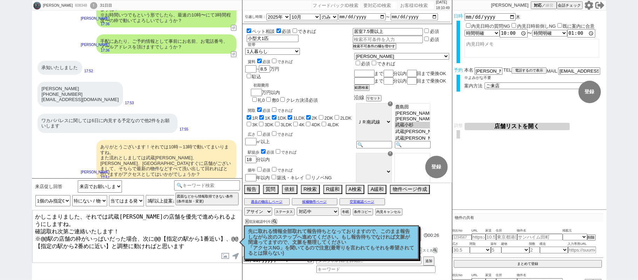
click at [109, 219] on textarea "かしこまりました、それでは武蔵[PERSON_NAME]の店舗を優先で進められるようにしますね。 確認取れ次第ご連絡いたします！ ※@@駅の店舗の枠がいっぱい…" at bounding box center [137, 236] width 210 height 53
click at [46, 231] on textarea "かしこまりました、それでは武蔵[PERSON_NAME]の店舗を優先で進められるようにしますね。 確認取れ次第ご連絡いたします！ ※@@駅の店舗の枠がいっぱい…" at bounding box center [137, 236] width 210 height 53
paste textarea "武蔵小杉"
drag, startPoint x: 170, startPoint y: 233, endPoint x: 197, endPoint y: 234, distance: 27.0
click at [197, 234] on textarea "かしこまりました、それでは武蔵[PERSON_NAME]の店舗を優先で進められるようにしますね。 確認取れ次第ご連絡いたします！ ※[GEOGRAPHIC_D…" at bounding box center [137, 236] width 210 height 53
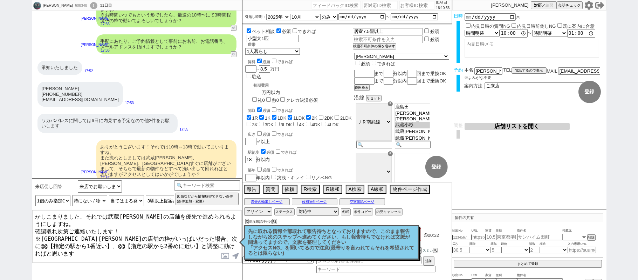
paste textarea "武蔵小杉"
click at [42, 238] on textarea "かしこまりました、それでは武蔵[PERSON_NAME]の店舗を優先で進められるようにしますね。 確認取れ次第ご連絡いたします！ ※[GEOGRAPHIC_D…" at bounding box center [137, 236] width 210 height 53
drag, startPoint x: 52, startPoint y: 240, endPoint x: 97, endPoint y: 240, distance: 44.8
click at [97, 240] on textarea "かしこまりました、それでは武蔵[PERSON_NAME]の店舗を優先で進められるようにしますね。 確認取れ次第ご連絡いたします！ ※[GEOGRAPHIC_D…" at bounding box center [137, 236] width 210 height 53
click at [110, 233] on textarea "かしこまりました、それでは武蔵[PERSON_NAME]の店舗を優先で進められるようにしますね。 確認取れ次第ご連絡いたします！ ※[GEOGRAPHIC_D…" at bounding box center [137, 236] width 210 height 53
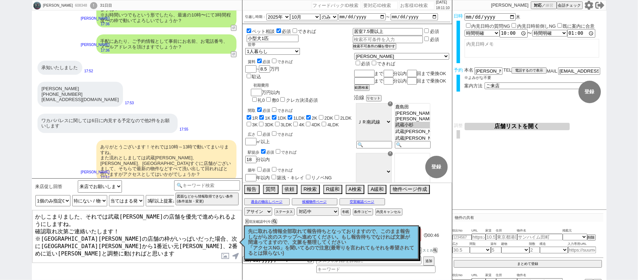
type textarea "かしこまりました、それでは武蔵[PERSON_NAME]の店舗を優先で進められるようにしますね。 確認取れ次第ご連絡いたします！ ※[GEOGRAPHIC_D…"
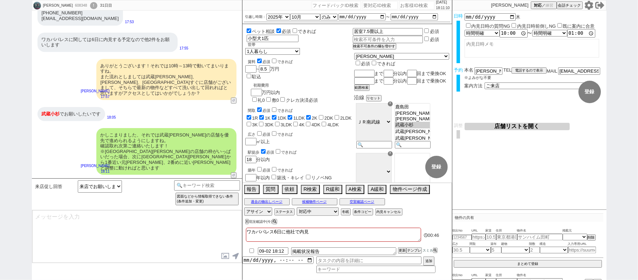
scroll to position [1694, 0]
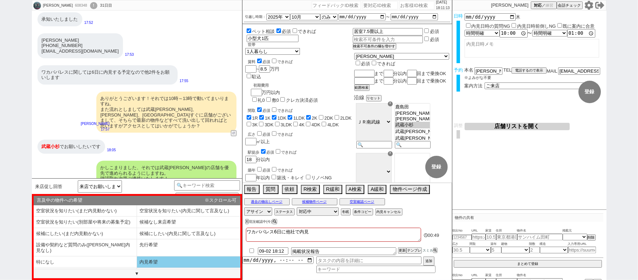
click at [137, 267] on li "内見希望" at bounding box center [85, 273] width 103 height 12
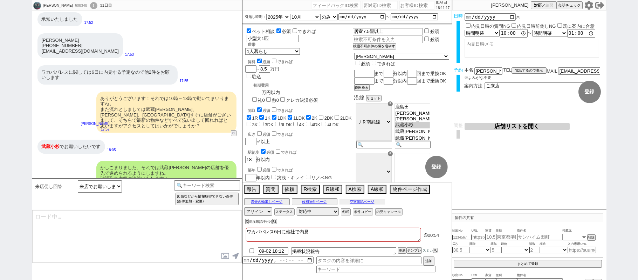
click at [380, 203] on button "空室確認ページ" at bounding box center [363, 202] width 46 height 6
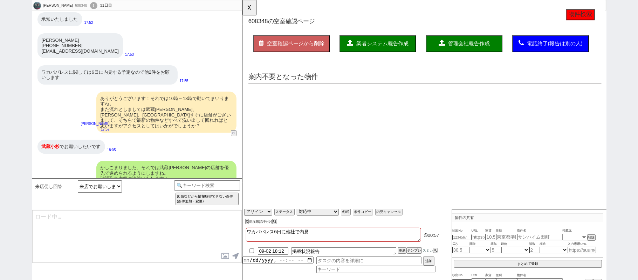
scroll to position [0, 0]
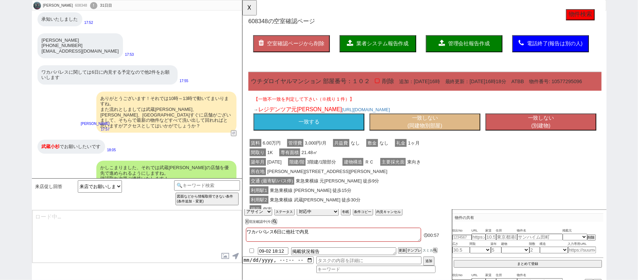
type textarea "@@【そのままこの吹き出しで報告(初期費用などもあればそれも)をして下さい！！"
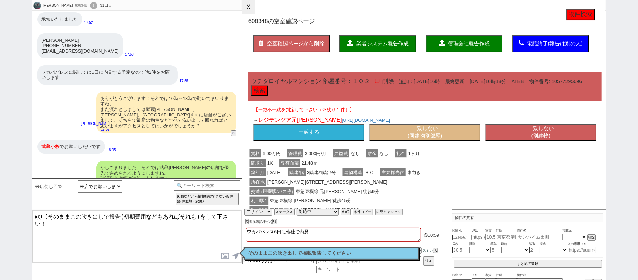
click at [250, 13] on button "☓" at bounding box center [248, 7] width 13 height 14
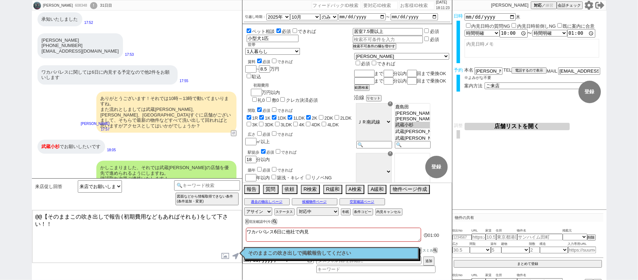
click at [72, 2] on div "[PERSON_NAME] 608348 ! 0 31日目" at bounding box center [74, 5] width 84 height 11
click at [73, 4] on div "608348" at bounding box center [81, 6] width 16 height 6
copy div "608348"
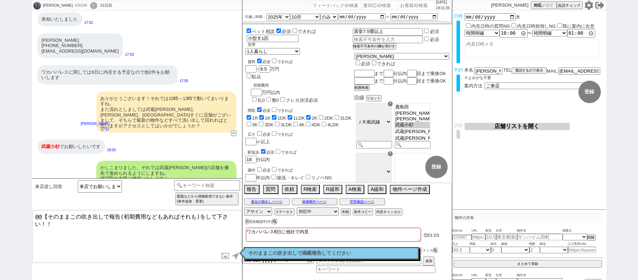
click at [399, 7] on input "number" at bounding box center [416, 5] width 35 height 8
paste input "608348"
type input "608348"
select select "1"
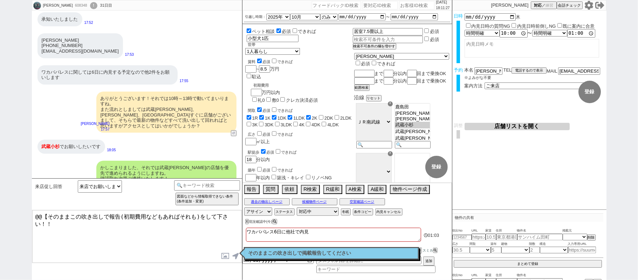
select select "2"
select select
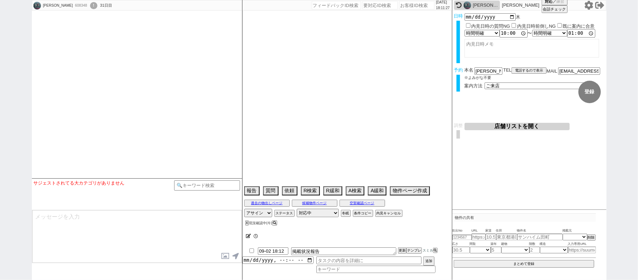
type textarea "ワカバパレス6日に他社で内見"
select select "2025"
select select "10"
select select "36"
select select "0"
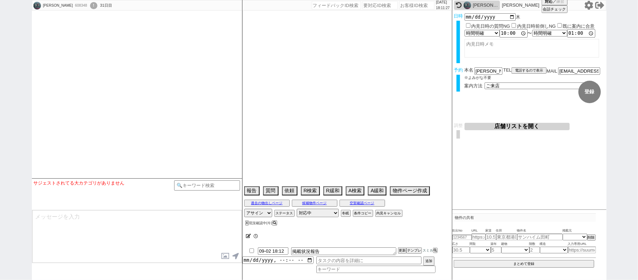
select select "15"
select select "508"
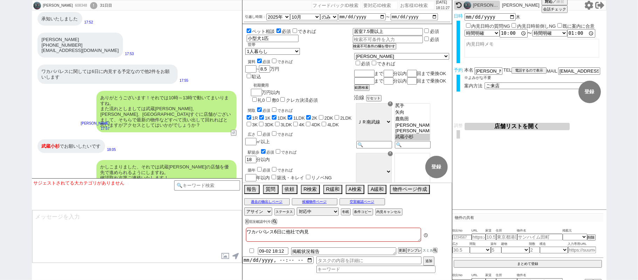
scroll to position [44, 0]
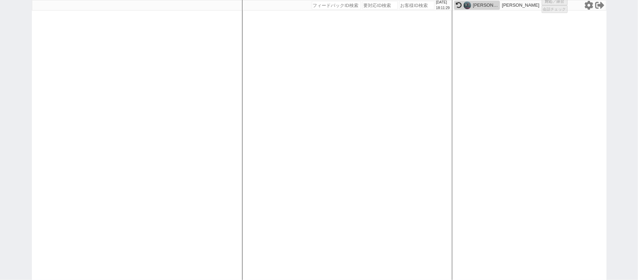
select select "1"
select select "4"
select select
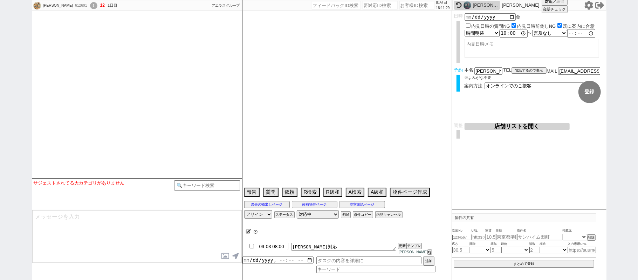
type textarea "息子の代理　5日に成績が分かる→引越しない可能性があるので前倒し促し注意 旧ID:610019"
select select "2025"
select select "9"
select select "16"
select select "0"
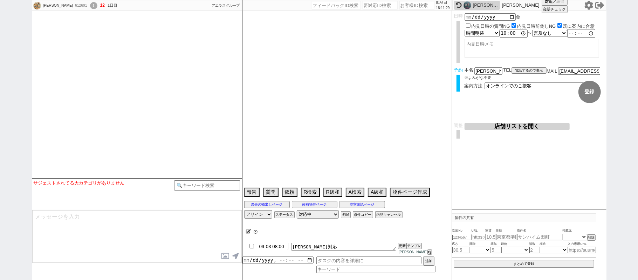
select select "70"
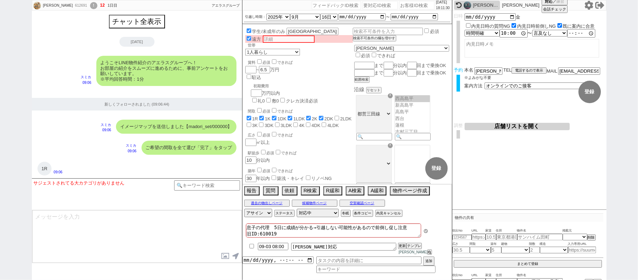
scroll to position [1869, 0]
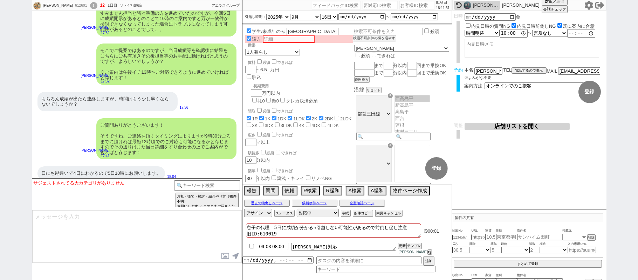
click at [469, 6] on img at bounding box center [468, 5] width 8 height 8
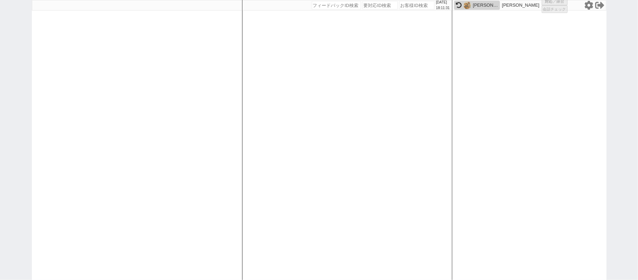
select select "1"
select select "2"
select select
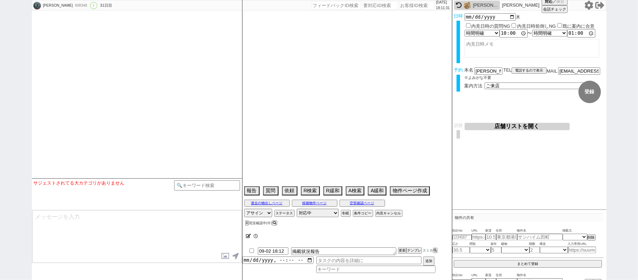
type textarea "ワカバパレス6日に他社で内見"
select select "2025"
select select "10"
select select "36"
select select "0"
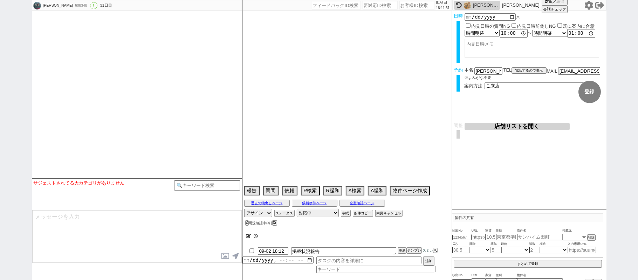
select select "15"
select select "508"
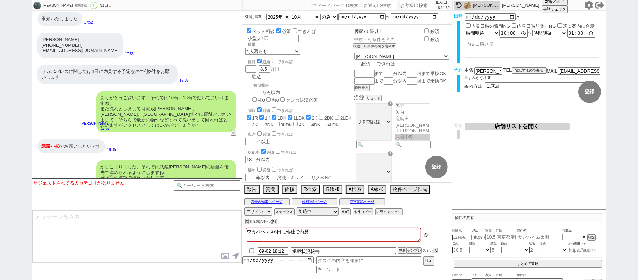
scroll to position [44, 0]
click at [354, 202] on button "空室確認ページ" at bounding box center [363, 202] width 46 height 6
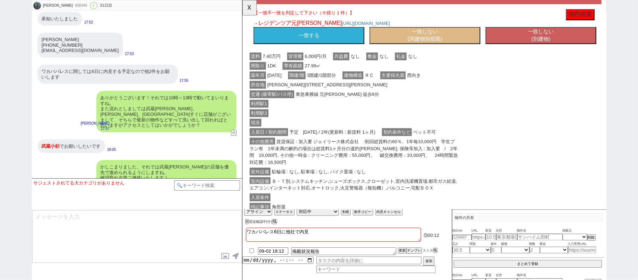
scroll to position [410, 0]
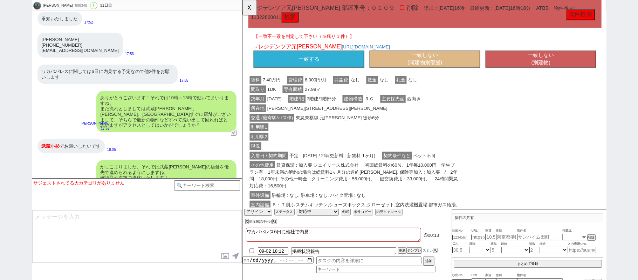
click at [330, 64] on button "一致する" at bounding box center [313, 63] width 119 height 18
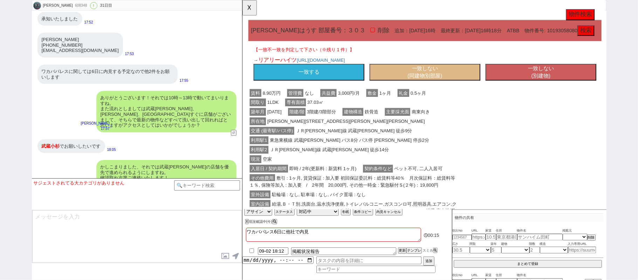
scroll to position [699, 0]
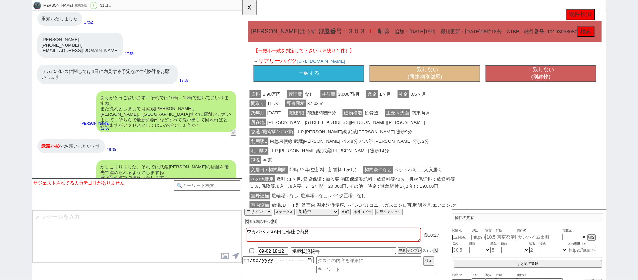
click at [518, 76] on button "一致しない (別建物)" at bounding box center [562, 79] width 119 height 18
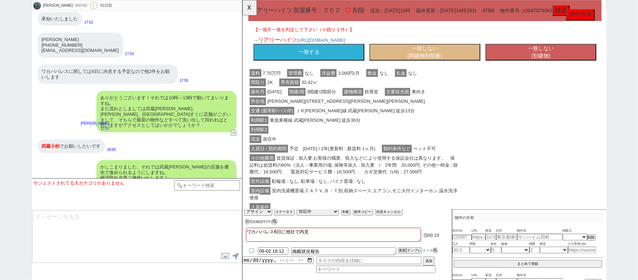
scroll to position [718, 0]
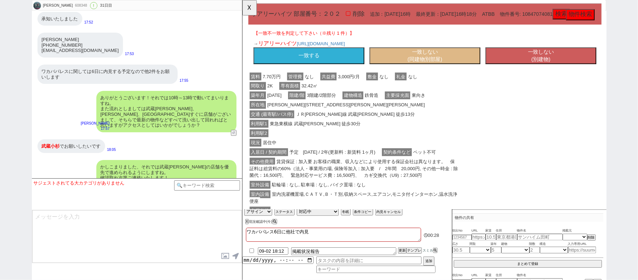
click div "→ リアリーハイツ [URL][DOMAIN_NAME] 一致する 一致しない (同建物別部屋) 一致しない (別建物)"
click at [333, 69] on button "一致する" at bounding box center [313, 60] width 119 height 18
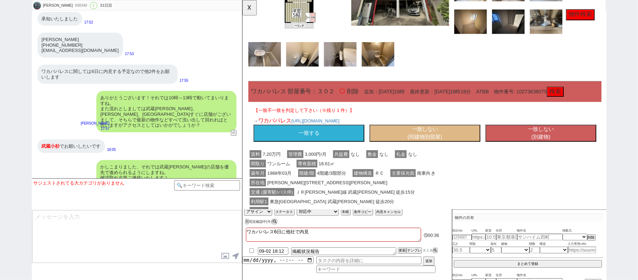
scroll to position [1382, 0]
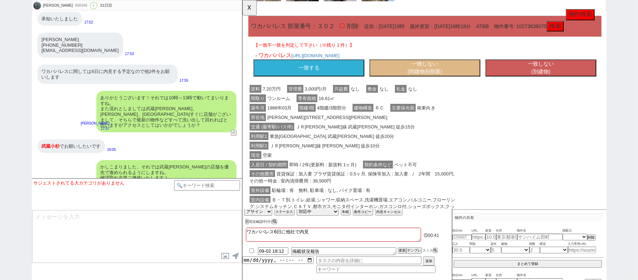
click at [450, 74] on button "一致しない (同建物別部屋)" at bounding box center [438, 73] width 119 height 18
select select "another_room"
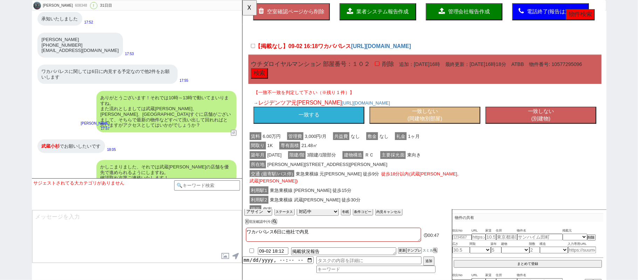
scroll to position [34, 0]
click at [561, 123] on button "一致しない (別建物)" at bounding box center [562, 124] width 119 height 18
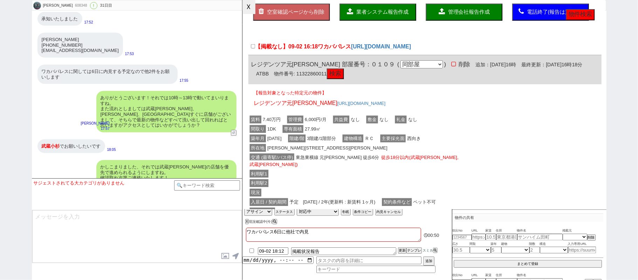
click at [253, 6] on button "☓" at bounding box center [248, 7] width 13 height 14
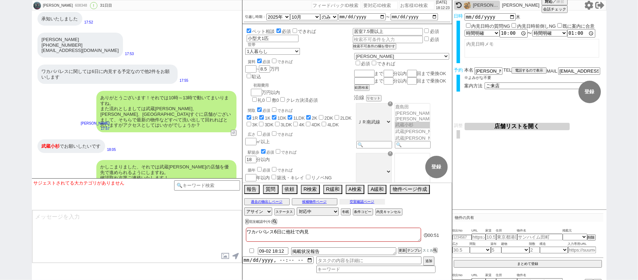
click at [372, 201] on button "空室確認ページ" at bounding box center [363, 202] width 46 height 6
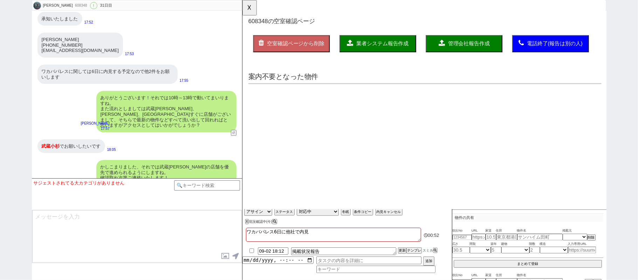
scroll to position [0, 0]
select select "another_room"
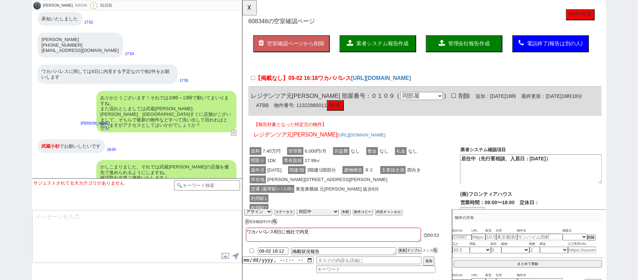
drag, startPoint x: 329, startPoint y: 80, endPoint x: 332, endPoint y: 85, distance: 5.6
click at [329, 81] on span "ワカバパレス" at bounding box center [341, 84] width 36 height 7
click at [256, 81] on input "【掲載なし】09-02 16:18 ワカバパレス" at bounding box center [253, 83] width 5 height 5
checkbox input "true"
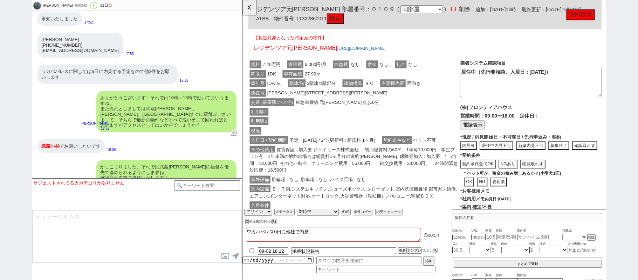
click at [369, 147] on span "予定　[DATE] / 2年(更新料 : 新賃料 1ヶ月)" at bounding box center [338, 150] width 95 height 8
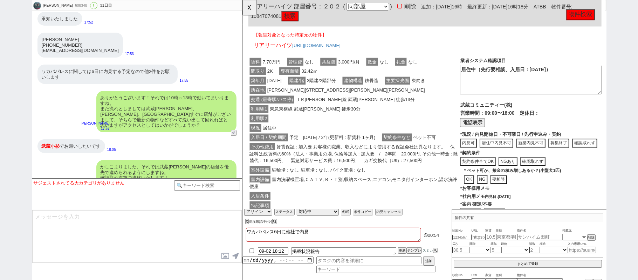
scroll to position [380, 0]
click div "現況 居住中"
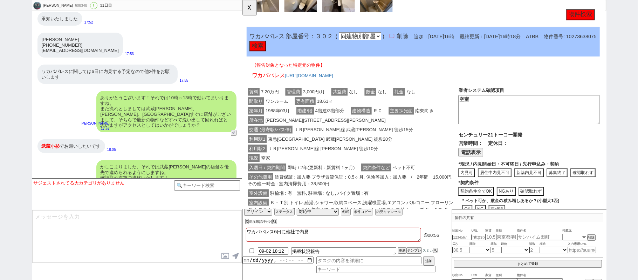
click at [369, 142] on span "ＪＲ[PERSON_NAME]線 武蔵[PERSON_NAME] 徒歩15分" at bounding box center [361, 139] width 131 height 8
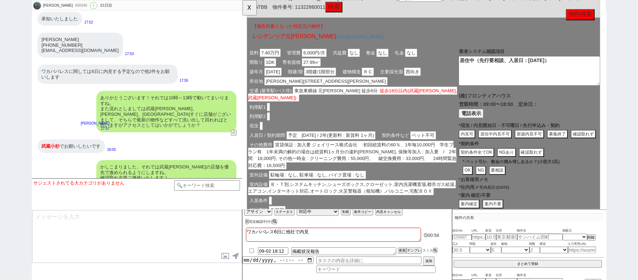
scroll to position [0, 1]
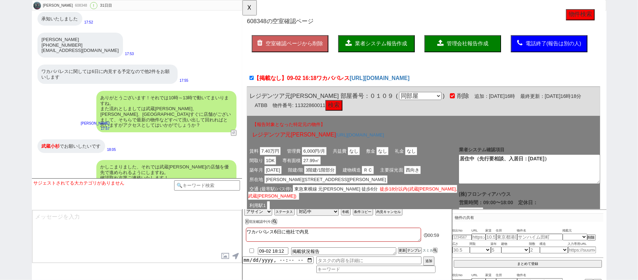
click at [379, 44] on span "業者システム報告作成" at bounding box center [391, 47] width 56 height 6
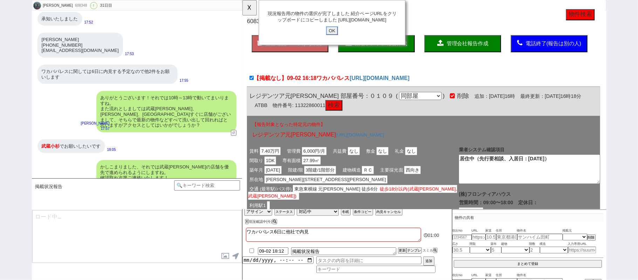
drag, startPoint x: 341, startPoint y: 38, endPoint x: 276, endPoint y: 26, distance: 66.2
click at [341, 35] on input "OK" at bounding box center [338, 32] width 13 height 9
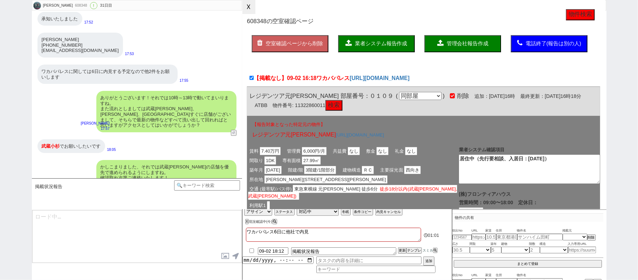
drag, startPoint x: 253, startPoint y: 7, endPoint x: 324, endPoint y: 83, distance: 103.6
click at [253, 7] on button "☓" at bounding box center [248, 7] width 13 height 14
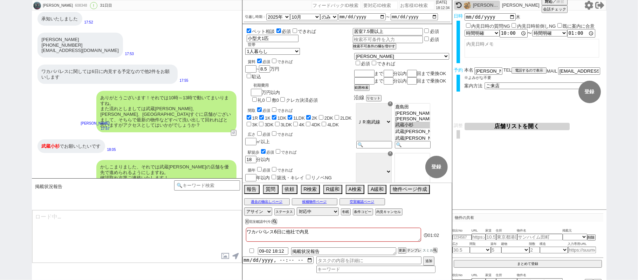
click at [411, 250] on button "テンプレ" at bounding box center [413, 250] width 15 height 5
click at [379, 200] on button "空室確認ページ" at bounding box center [363, 202] width 46 height 6
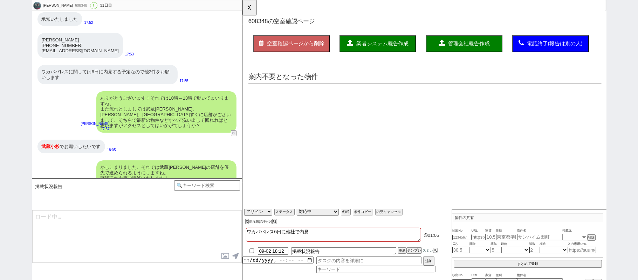
scroll to position [0, 0]
select select "another_room"
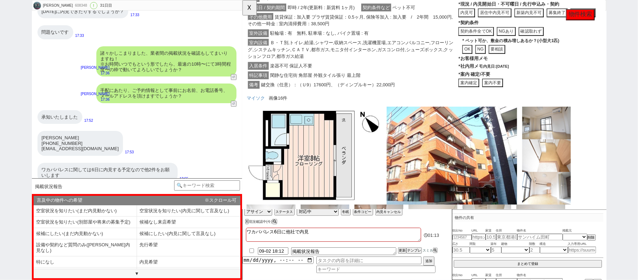
scroll to position [1123, 1]
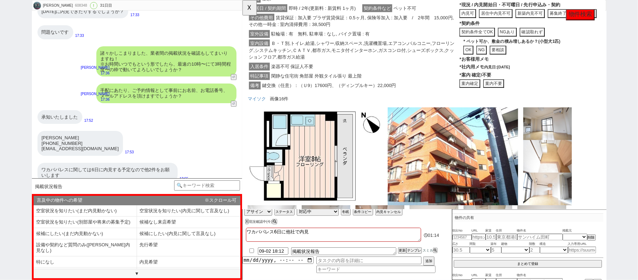
click at [242, 0] on button "案内不要" at bounding box center [242, 0] width 0 height 0
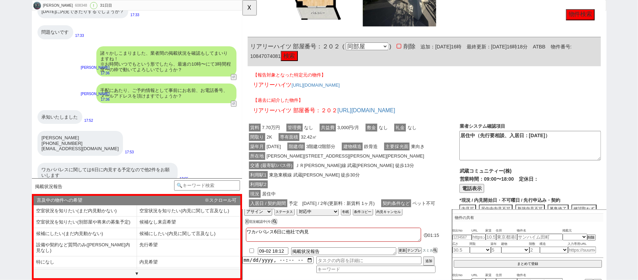
click span "主要採光面"
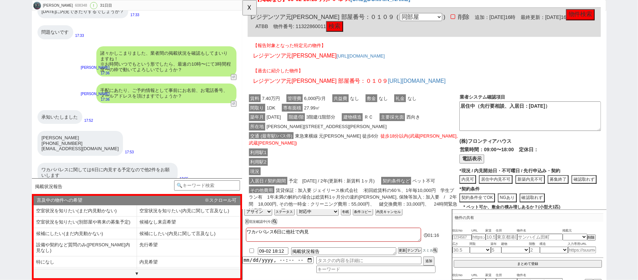
scroll to position [84, 1]
click div "利用駅1"
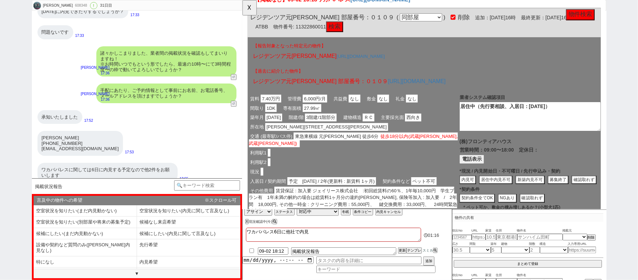
scroll to position [0, 1]
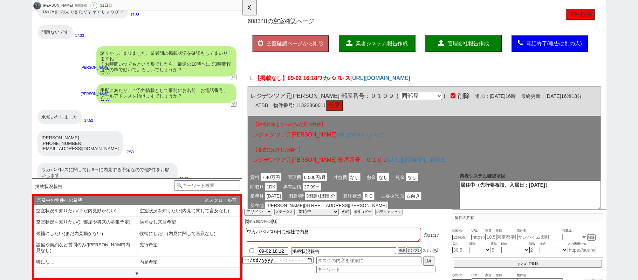
click at [367, 48] on span "業者システム報告作成" at bounding box center [392, 47] width 56 height 6
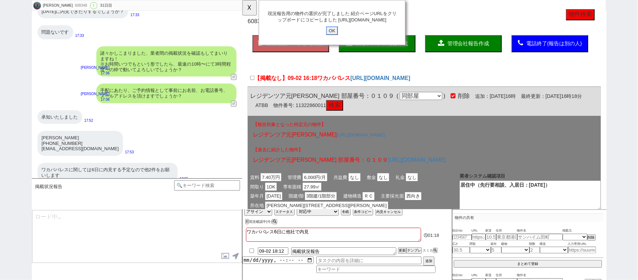
click at [342, 37] on input "OK" at bounding box center [338, 32] width 13 height 9
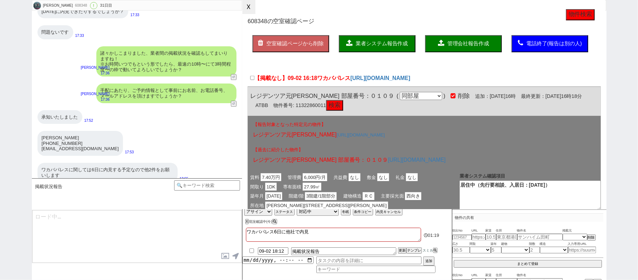
click at [250, 12] on button "☓" at bounding box center [248, 7] width 13 height 14
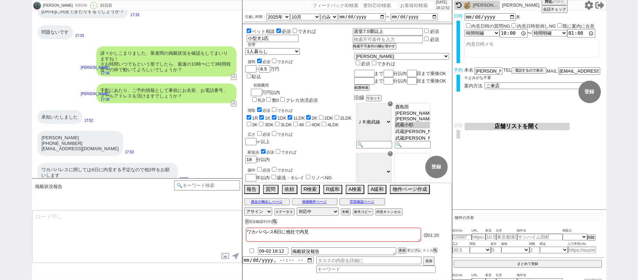
click at [412, 250] on button "テンプレ" at bounding box center [413, 250] width 15 height 5
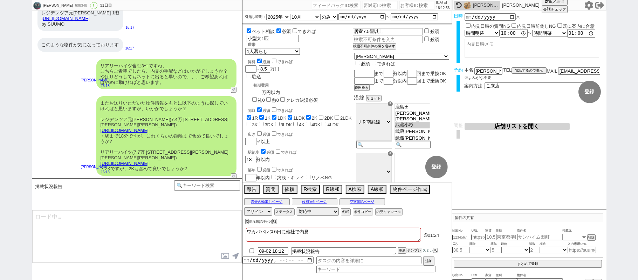
scroll to position [3232, 0]
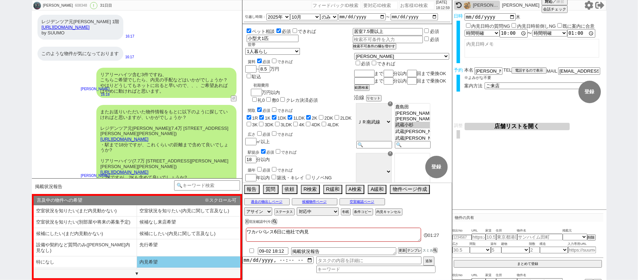
click at [137, 267] on li "内見希望" at bounding box center [85, 273] width 103 height 12
select select "内見希望"
drag, startPoint x: 149, startPoint y: 259, endPoint x: 138, endPoint y: 249, distance: 14.9
click at [137, 267] on li "内見希望" at bounding box center [85, 273] width 103 height 12
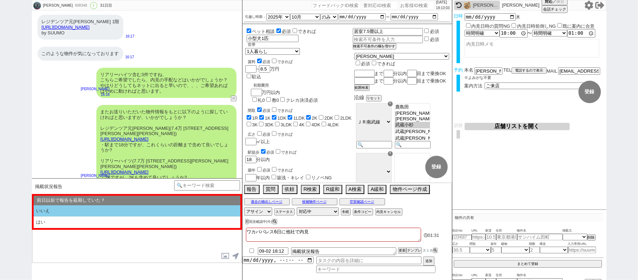
click at [96, 211] on li "いいえ" at bounding box center [137, 211] width 207 height 12
select select "内見希望"
select select "いいえ"
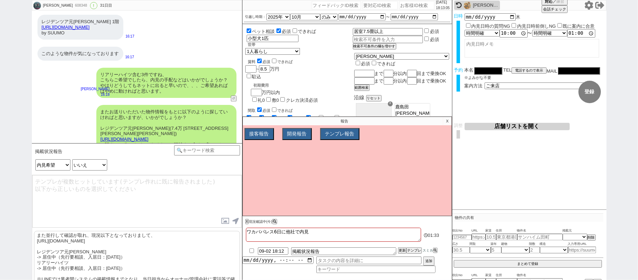
click at [97, 241] on p "また並行して確認が取れ、現況以下となっておりまして、 [URL][DOMAIN_NAME] レジデンツア元[PERSON_NAME] -> 居住中（先行要相談…" at bounding box center [137, 265] width 206 height 69
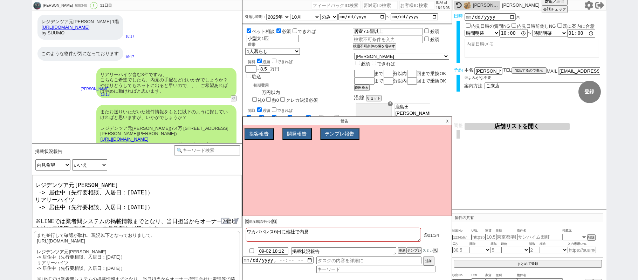
scroll to position [27, 0]
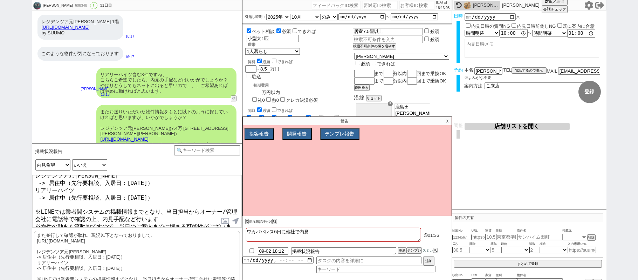
drag, startPoint x: 159, startPoint y: 224, endPoint x: 0, endPoint y: 227, distance: 159.1
click at [0, 227] on div "[PERSON_NAME] 608348 ! 0 31日目 冬眠中 自社客 スミカ スミカ_BPO チャット全表示 [DATE] 新しくフォローされました (…" at bounding box center [319, 140] width 638 height 280
type textarea "また並行して確認が取れ、現況以下となっておりまして、 [URL][DOMAIN_NAME] レジデンツア元[PERSON_NAME] -> 居住中（先行要相談…"
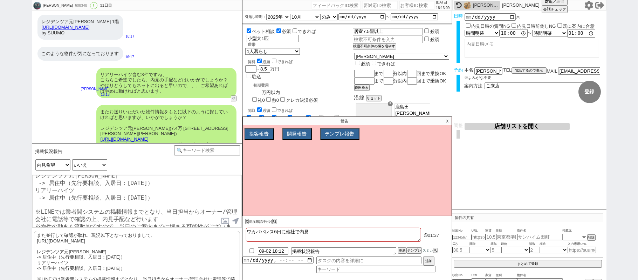
scroll to position [21, 0]
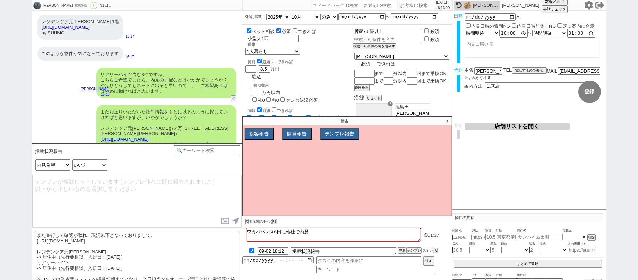
checkbox input "true"
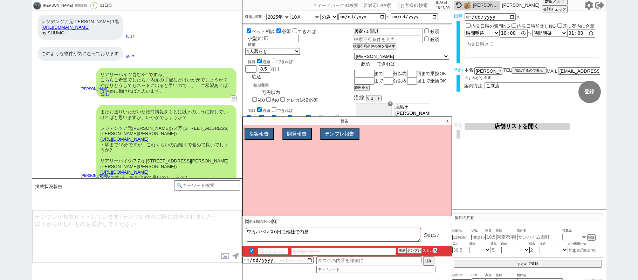
scroll to position [3604, 0]
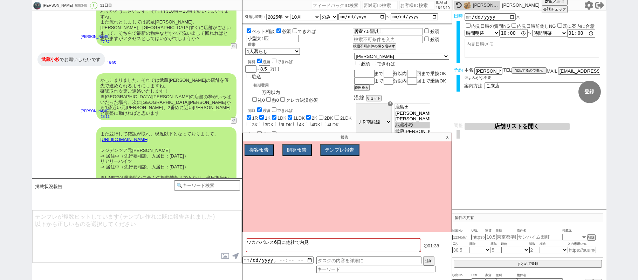
type textarea "人気の物件は退去前から募集が出ますものね、、！ 現時点で内見は出来ませんが、今後別部屋などで空きが出れば見れるかもしれませんし、周辺環境などはもちろんご覧頂け…"
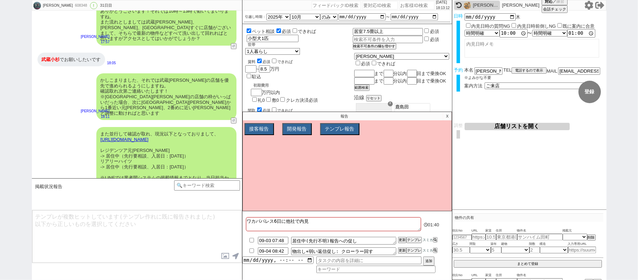
scroll to position [3646, 0]
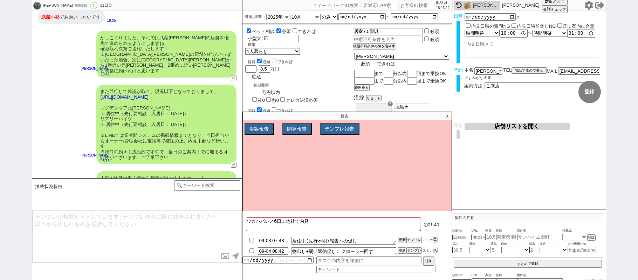
type textarea "こちらのご検討に加え、店舗でも新着や非公開もご紹介しまとめて回って頂けます！ そのような形で当日はご案内できればと思いますが、いかがでしょうか？"
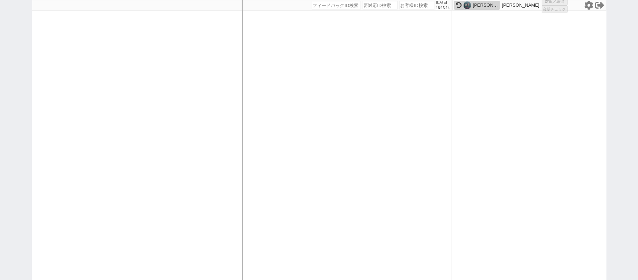
select select "1"
select select "4"
select select
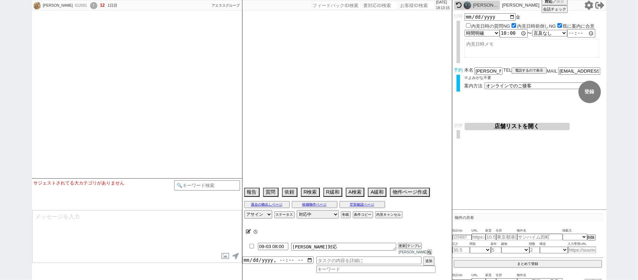
type textarea "息子の代理　5日に成績が分かる→引越しない可能性があるので前倒し促し注意 旧ID:610019"
select select "2025"
select select "9"
select select "16"
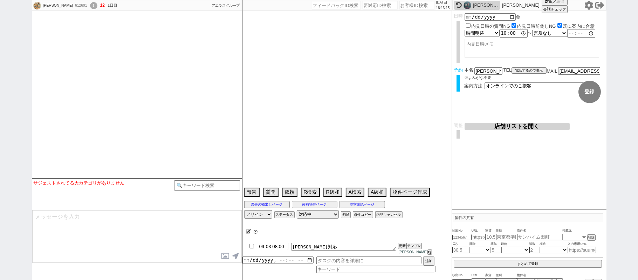
select select "0"
select select "70"
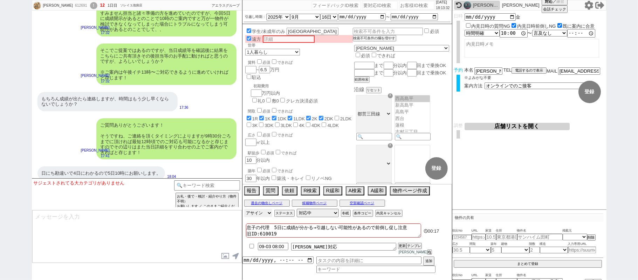
click at [257, 217] on select "アサイン [PERSON_NAME] [PERSON_NAME]" at bounding box center [258, 212] width 28 height 8
click at [166, 153] on div "ご質問ありがとうございます！ そうですね、ご連絡を頂くタイミングによりますが9時30分ごろまでに頂ければ最短12時頃でのご対応も可能になるかと存じますのでその…" at bounding box center [166, 138] width 140 height 41
click at [75, 3] on div "612691" at bounding box center [81, 6] width 16 height 6
copy div "612691"
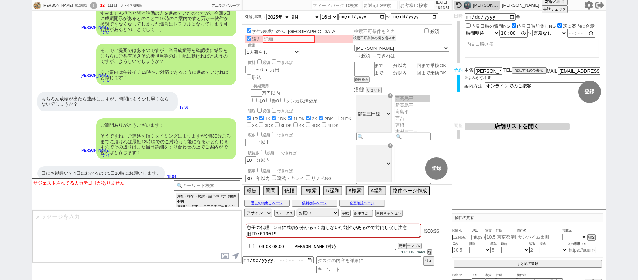
drag, startPoint x: 318, startPoint y: 255, endPoint x: 285, endPoint y: 251, distance: 33.6
click at [285, 251] on li "09-03 08:00 [PERSON_NAME]対応 更新 テンプレ [PERSON_NAME]" at bounding box center [347, 248] width 210 height 15
click at [270, 248] on input "09-03 08:00" at bounding box center [273, 245] width 30 height 6
type input "09-02 19:00"
drag, startPoint x: 401, startPoint y: 251, endPoint x: 402, endPoint y: 247, distance: 3.9
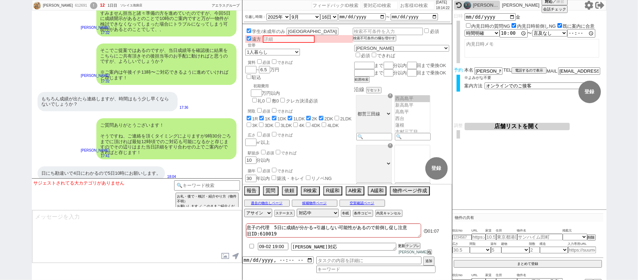
click at [401, 248] on button "更新" at bounding box center [401, 245] width 7 height 5
click at [402, 249] on li "09-02 19:00 [PERSON_NAME]対応 更新 テンプレ [PERSON_NAME]" at bounding box center [347, 248] width 210 height 15
click at [402, 251] on li "09-02 19:00 [PERSON_NAME]対応 更新 テンプレ [PERSON_NAME]" at bounding box center [347, 248] width 210 height 15
click at [402, 247] on div "息子の代理　5日に成績が分かる→引越しない可能性があるので前倒し促し注意 旧ID:610019 01:[PHONE_NUMBER]:00 [PERSON_NA…" at bounding box center [347, 250] width 210 height 58
click at [402, 247] on li "09-02 19:00 [PERSON_NAME]対応 更新 テンプレ [PERSON_NAME]" at bounding box center [347, 248] width 210 height 15
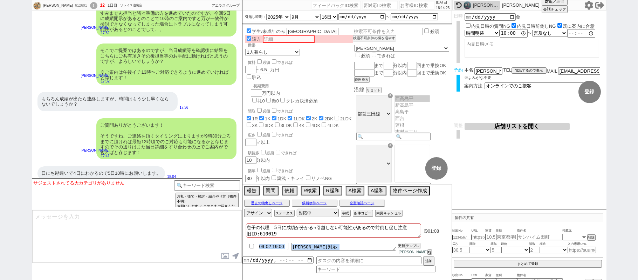
click at [401, 248] on button "更新" at bounding box center [401, 245] width 7 height 5
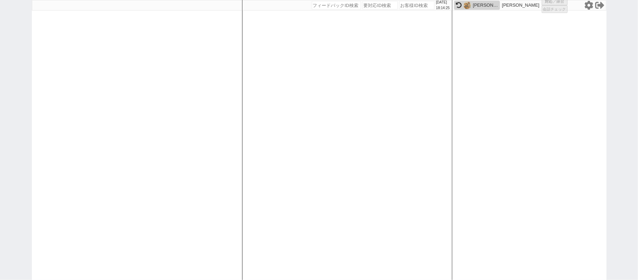
select select "1"
select select "2"
select select "5"
select select
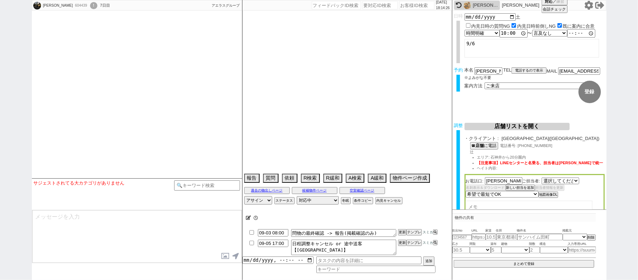
select select "2271"
type textarea "当日まで他社なし"
select select "2025"
select select "9"
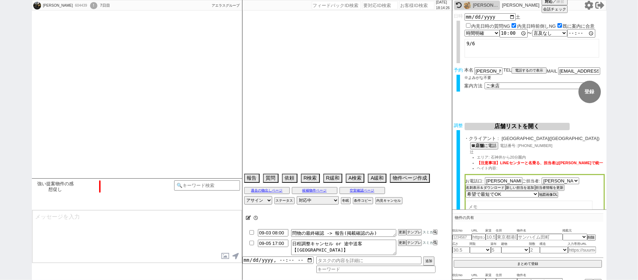
select select "34"
select select "0"
select select "36"
select select "[DATE]"
select select "65"
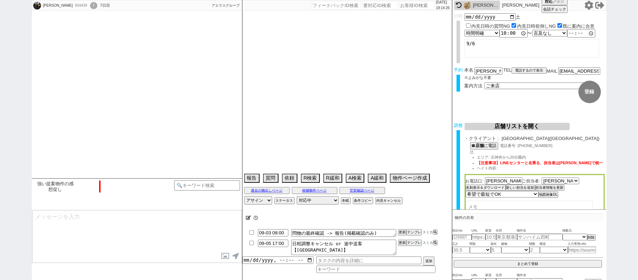
select select "1580"
select select "37"
select select "[DATE]"
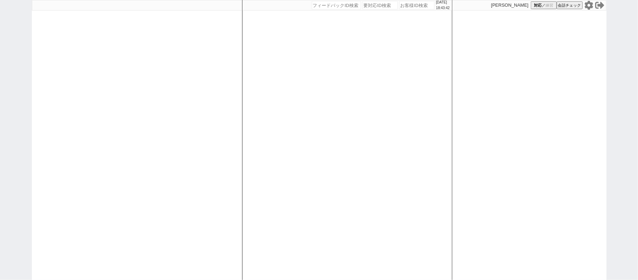
click at [400, 8] on div "2025/09/02 18:43:42 候補物件を追加してしてください 紹介した物件一覧 他社物件を追加する 空室確認ページに追加・削除 紹介した物件一覧 他…" at bounding box center [347, 140] width 210 height 280
paste input "596302"
type input "596302"
select select
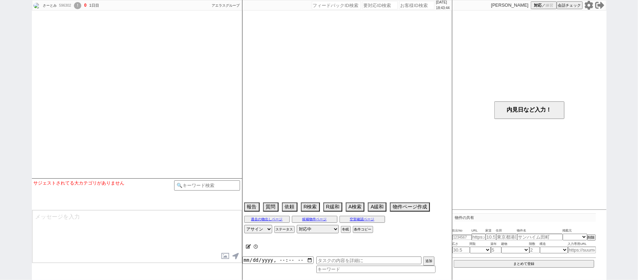
select select "2025"
select select "11"
select select "37"
select select "7"
select select "11"
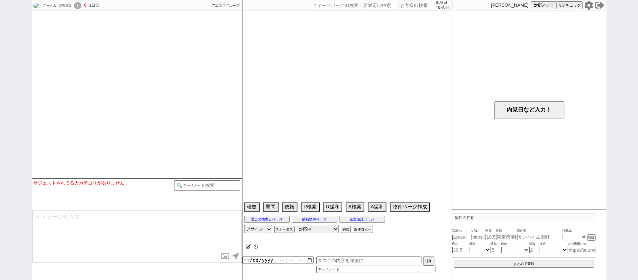
select select "192"
select select "17974"
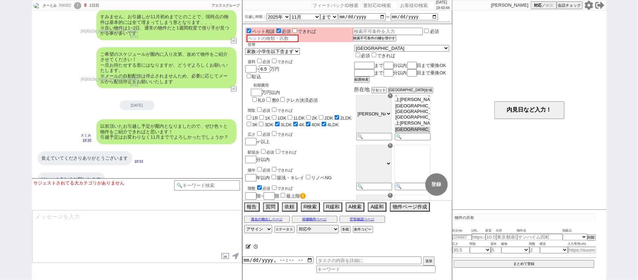
scroll to position [44, 0]
click at [80, 4] on div "!" at bounding box center [77, 5] width 7 height 7
click at [81, 5] on div "!" at bounding box center [77, 5] width 7 height 7
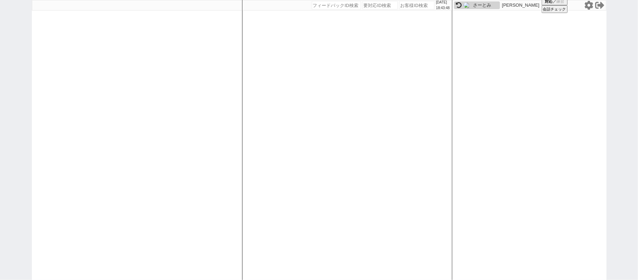
click at [460, 7] on icon at bounding box center [459, 5] width 6 height 6
select select
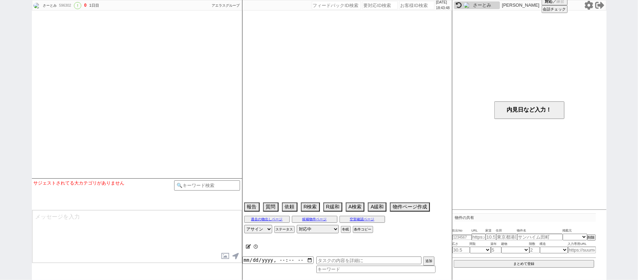
select select "2025"
select select "11"
select select "37"
select select "7"
select select "11"
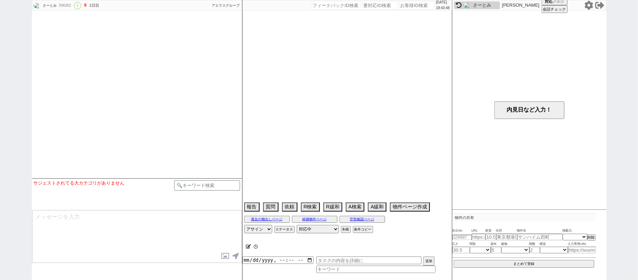
select select "192"
select select "17974"
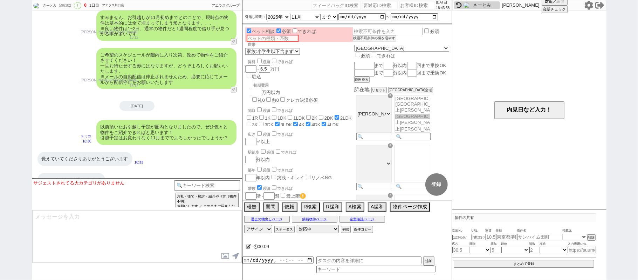
scroll to position [719, 0]
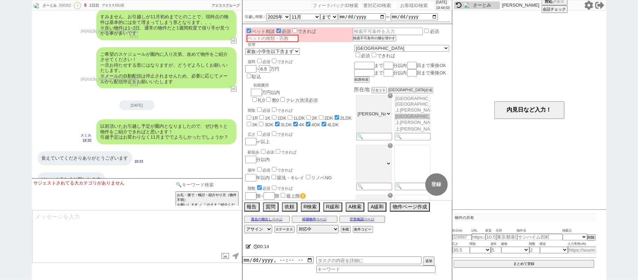
click at [205, 186] on input at bounding box center [207, 184] width 66 height 9
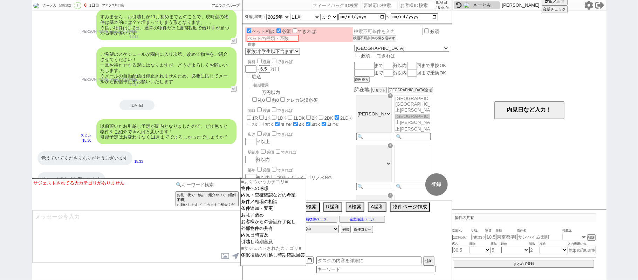
type input "k"
type input "記述"
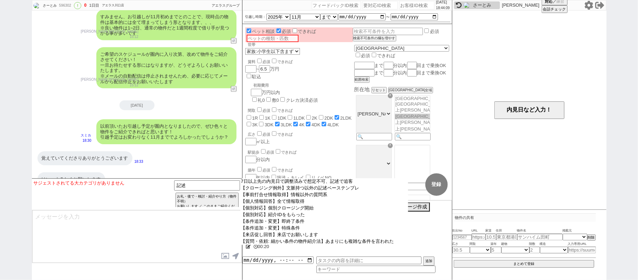
click at [283, 189] on option "【クロージング例外】文脈持つ以外の記述ベーステンプレ" at bounding box center [324, 188] width 168 height 7
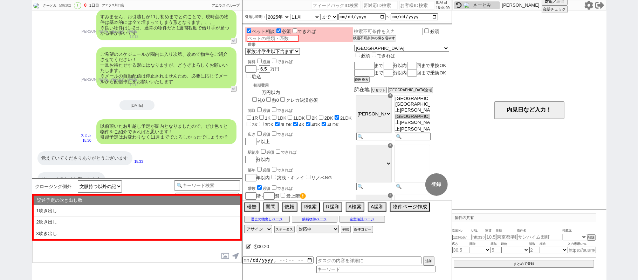
drag, startPoint x: 255, startPoint y: 249, endPoint x: 267, endPoint y: 245, distance: 11.7
click at [255, 248] on span "00:20" at bounding box center [264, 246] width 27 height 14
click at [269, 245] on span "00:21" at bounding box center [264, 246] width 12 height 5
click at [246, 248] on icon at bounding box center [248, 246] width 5 height 5
click at [0, 0] on textarea at bounding box center [0, 0] width 0 height 0
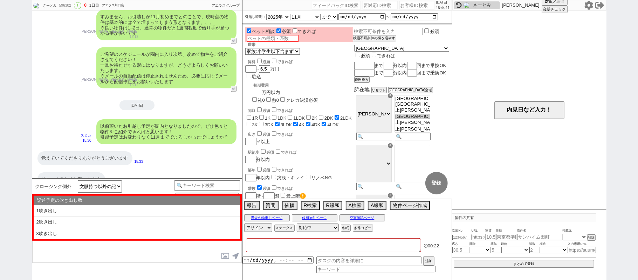
click at [258, 247] on textarea at bounding box center [333, 245] width 175 height 14
type textarea "ｔ"
checkbox input "false"
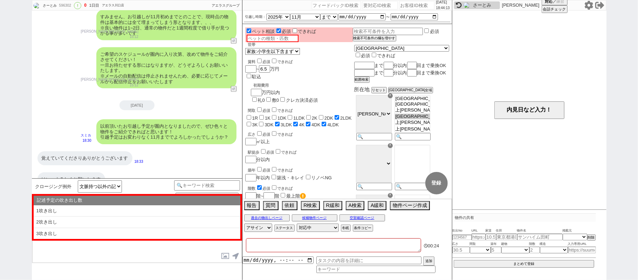
checkbox input "false"
checkbox input "true"
checkbox input "false"
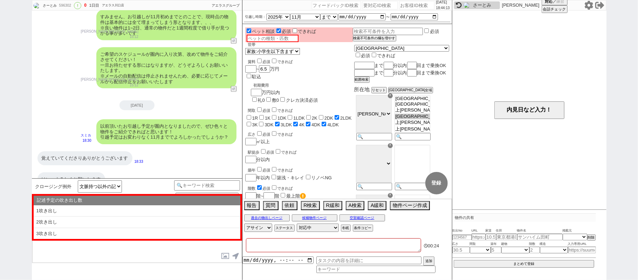
checkbox input "false"
checkbox input "true"
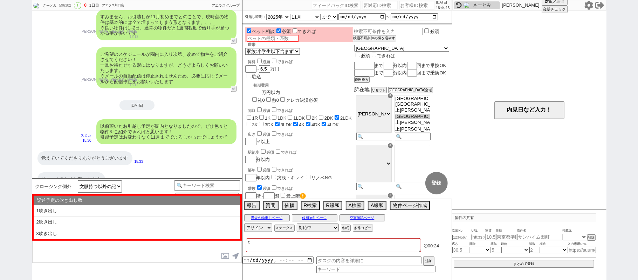
type textarea "ｔｙ"
checkbox input "false"
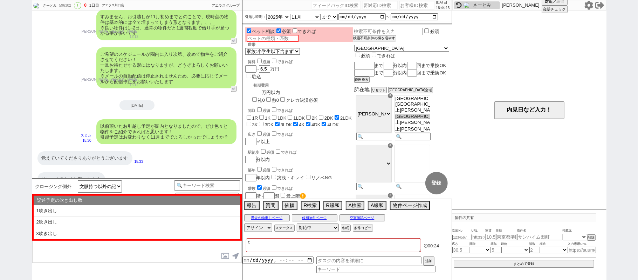
checkbox input "false"
checkbox input "true"
checkbox input "false"
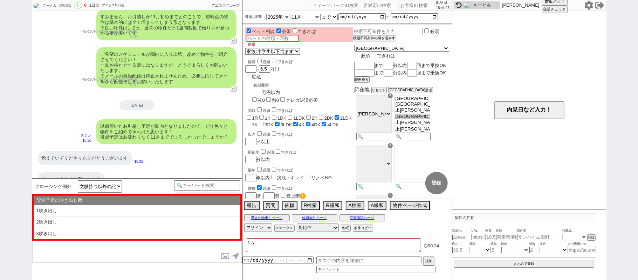
checkbox input "true"
type textarea "ちょ"
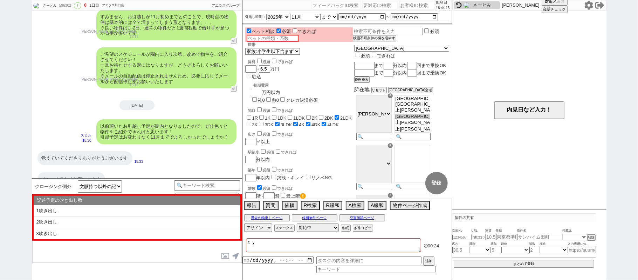
checkbox input "false"
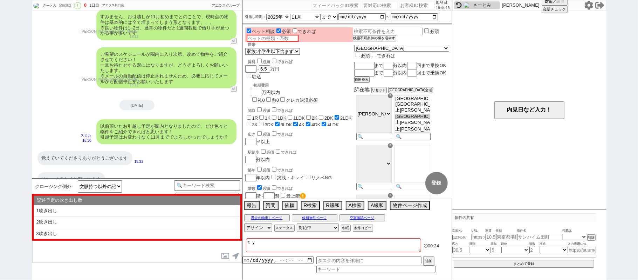
checkbox input "false"
checkbox input "true"
checkbox input "false"
checkbox input "true"
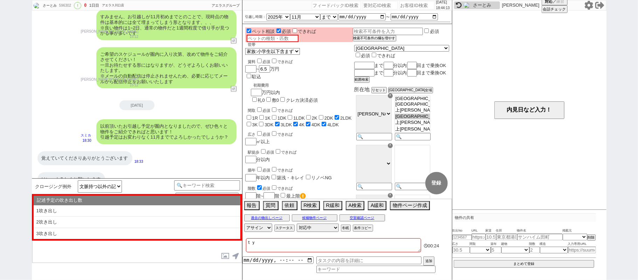
checkbox input "true"
type textarea "ちょう"
checkbox input "false"
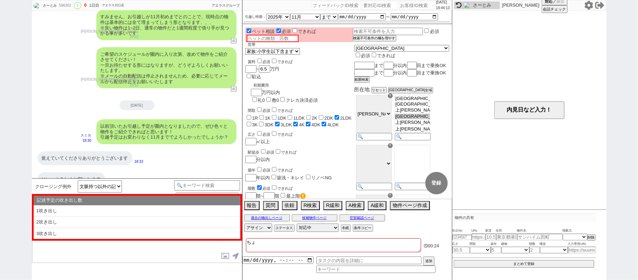
checkbox input "false"
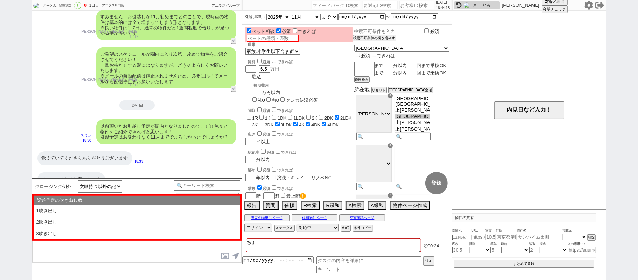
checkbox input "true"
checkbox input "false"
checkbox input "true"
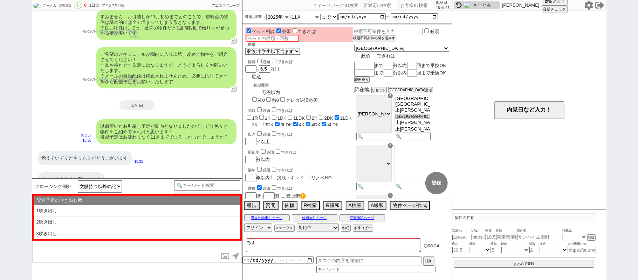
checkbox input "true"
type textarea "ちょうｍ"
checkbox input "false"
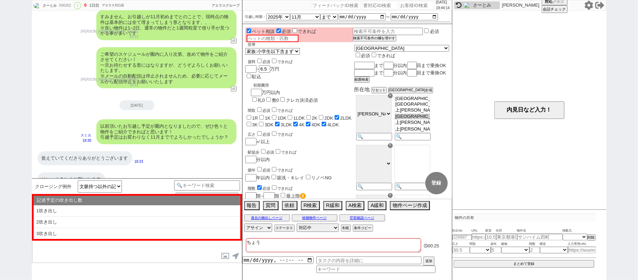
checkbox input "false"
checkbox input "true"
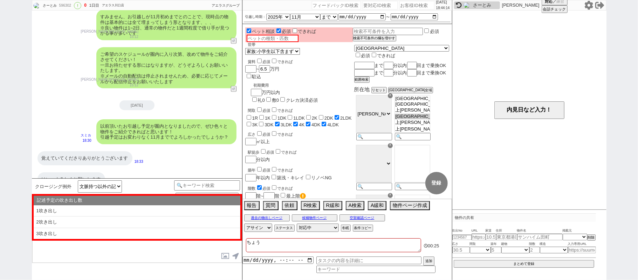
checkbox input "false"
checkbox input "true"
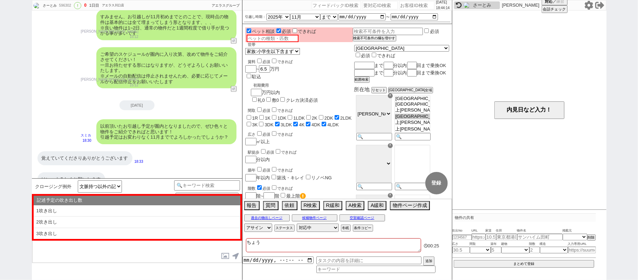
checkbox input "true"
type textarea "ちょうめ"
checkbox input "false"
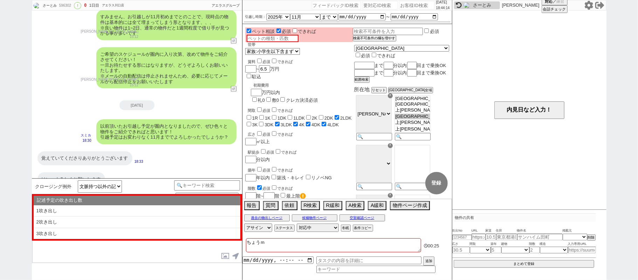
checkbox input "false"
checkbox input "true"
checkbox input "false"
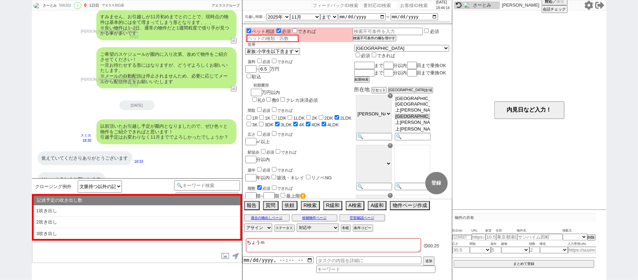
checkbox input "false"
checkbox input "true"
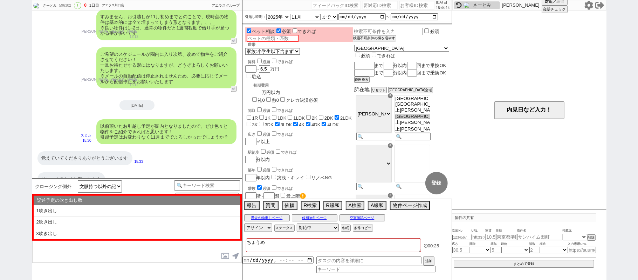
type textarea "丁目"
checkbox input "false"
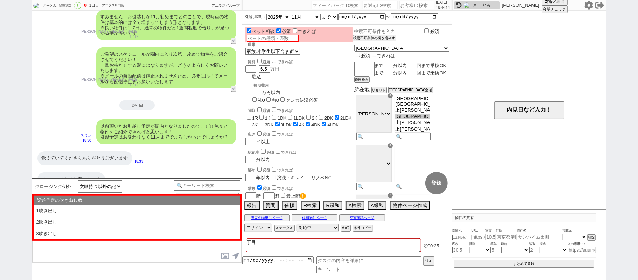
checkbox input "false"
checkbox input "true"
checkbox input "false"
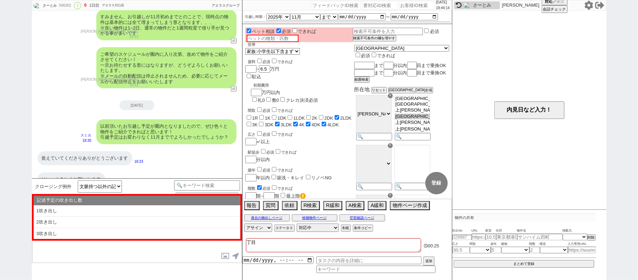
checkbox input "true"
type textarea "丁目ｓ"
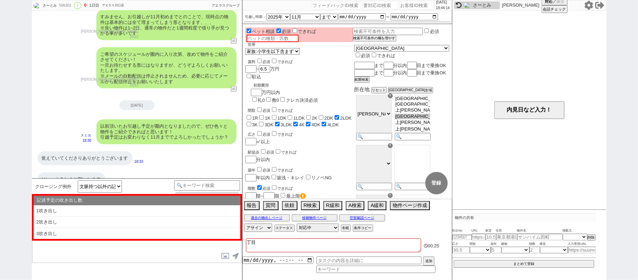
checkbox input "false"
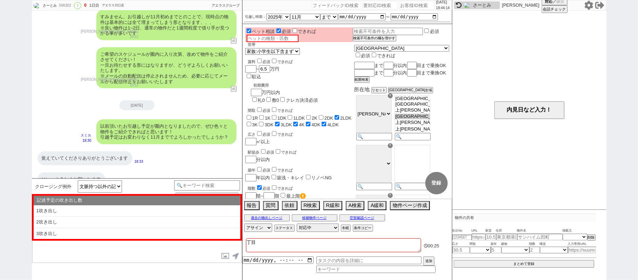
checkbox input "false"
checkbox input "true"
checkbox input "false"
checkbox input "true"
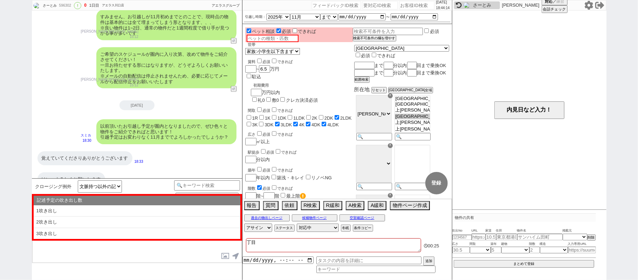
checkbox input "true"
type textarea "丁目し"
checkbox input "false"
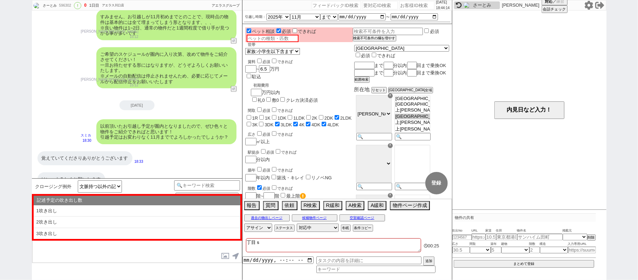
checkbox input "false"
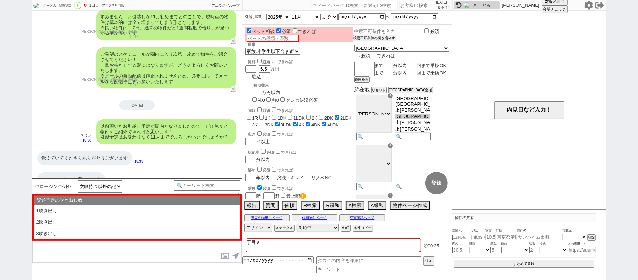
checkbox input "true"
checkbox input "false"
checkbox input "true"
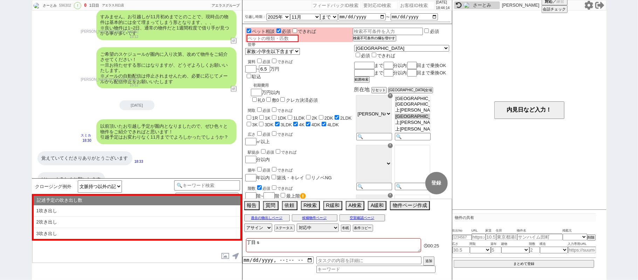
checkbox input "true"
type textarea "丁目しｔ"
checkbox input "false"
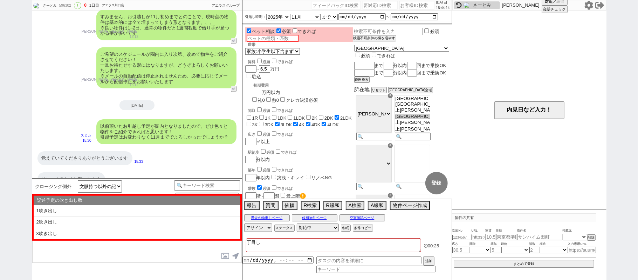
checkbox input "false"
checkbox input "true"
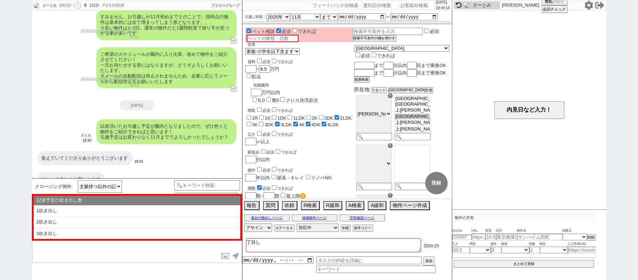
checkbox input "false"
checkbox input "true"
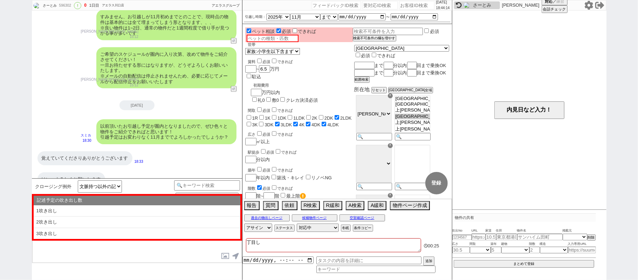
checkbox input "true"
type textarea "丁目して"
checkbox input "false"
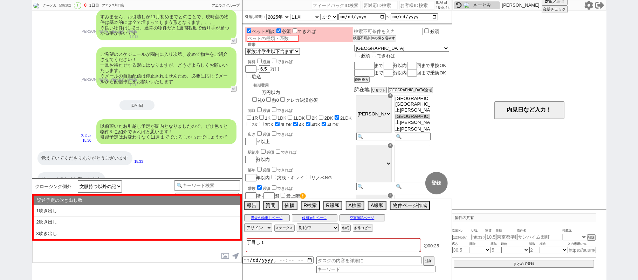
checkbox input "false"
checkbox input "true"
checkbox input "false"
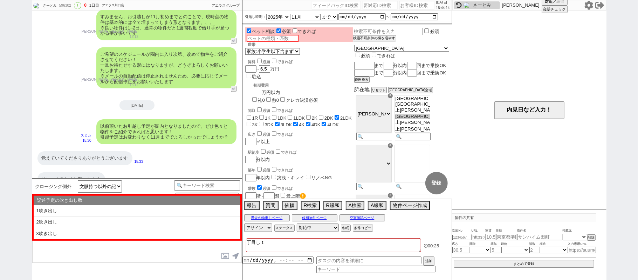
checkbox input "false"
checkbox input "true"
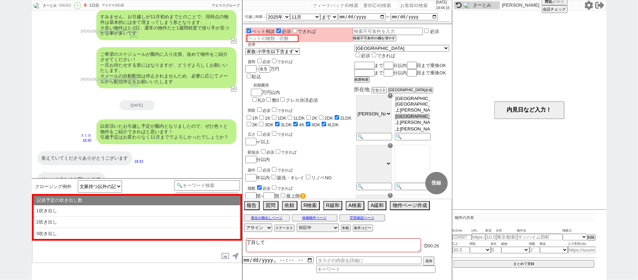
type textarea "丁目してい"
checkbox input "false"
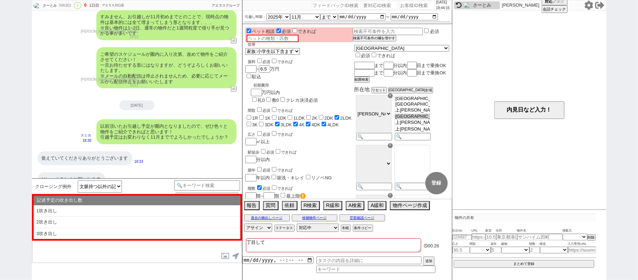
checkbox input "false"
checkbox input "true"
checkbox input "false"
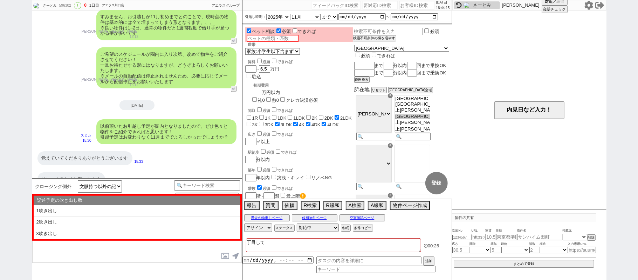
checkbox input "true"
type textarea "丁目指定"
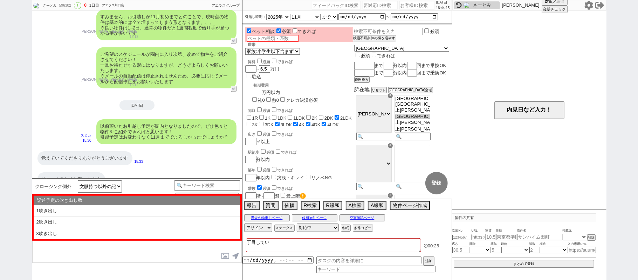
checkbox input "false"
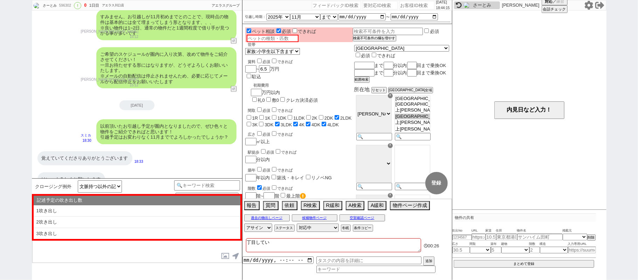
checkbox input "false"
checkbox input "true"
checkbox input "false"
checkbox input "true"
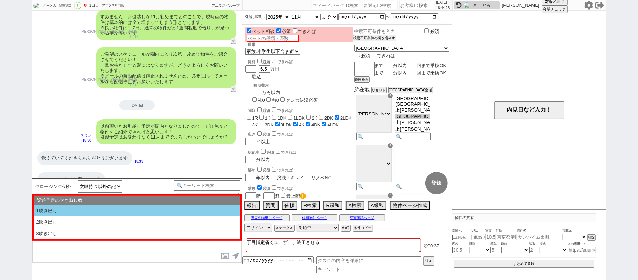
click at [194, 209] on li "1吹き出し" at bounding box center [137, 211] width 207 height 12
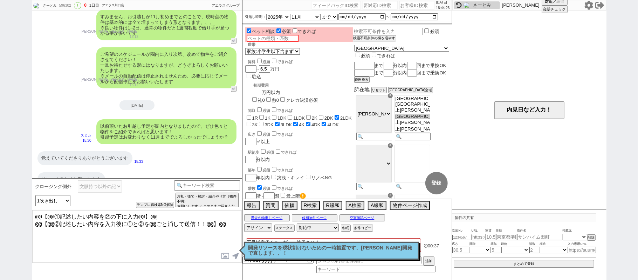
click at [224, 226] on textarea "@@【@@①記述したい内容を②の下に入力@@】@@ @@【@@②記述したい内容を入力後に①と②を@@ごと消して送信！！@@】@@" at bounding box center [137, 236] width 210 height 53
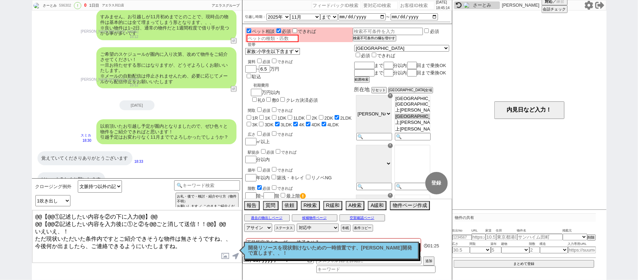
drag, startPoint x: 228, startPoint y: 220, endPoint x: 0, endPoint y: 100, distance: 257.5
click at [0, 141] on div "さーとみ 596302 ! 0 1日目 アエラス川口店 冬眠中 自社客 アエラスグループ スミカ_BPO チャット全表示 2025-05-11 新しくフォロー…" at bounding box center [319, 140] width 638 height 280
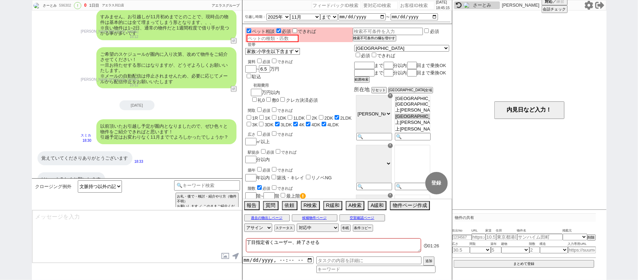
scroll to position [765, 0]
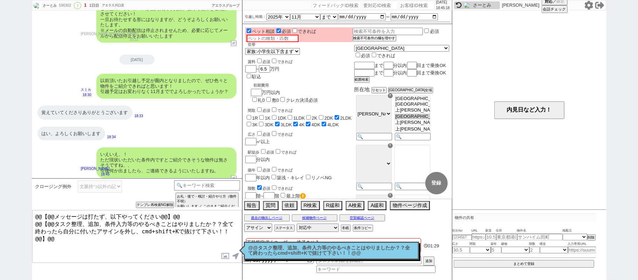
drag, startPoint x: 317, startPoint y: 250, endPoint x: 316, endPoint y: 241, distance: 9.1
click at [316, 247] on p "@@タスク整理、追加、条件入力等のやるべきことはやりましたか？？全て終わったらcmd+shift+Kで抜けて下さい！！@@" at bounding box center [331, 250] width 166 height 11
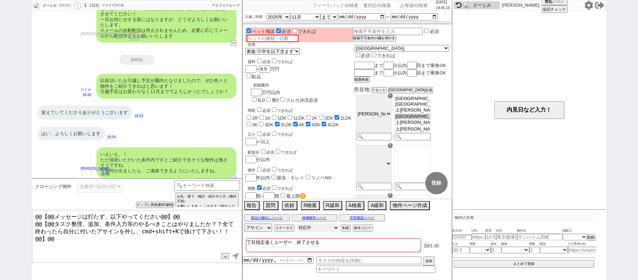
click at [316, 230] on select "対応中 引き継ぎ完了 ブロック 長期間返信なし 紹介不可 別の所で決まった 客の都合で引越しが無くなった 接客開始後に冬眠" at bounding box center [318, 227] width 42 height 8
click at [297, 224] on select "対応中 引き継ぎ完了 ブロック 長期間返信なし 紹介不可 別の所で決まった 客の都合で引越しが無くなった 接客開始後に冬眠" at bounding box center [318, 227] width 42 height 8
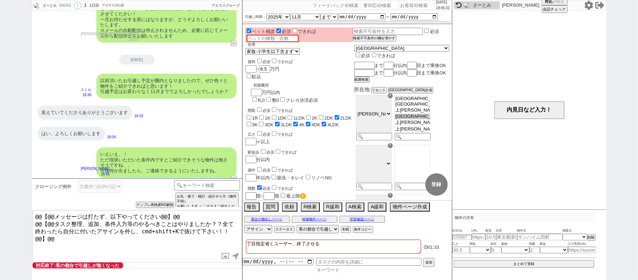
click at [338, 267] on input at bounding box center [375, 270] width 119 height 6
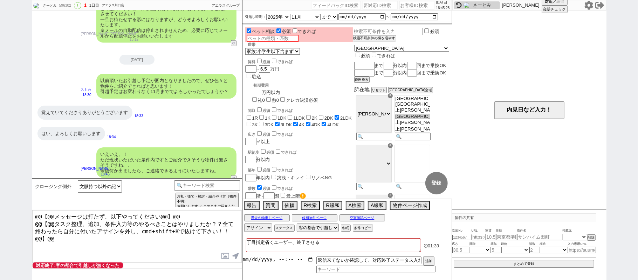
click at [264, 261] on input "datetime-local" at bounding box center [277, 259] width 71 height 6
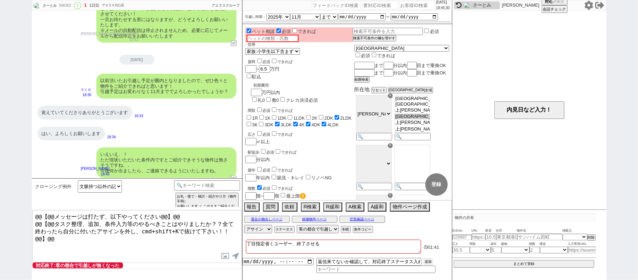
click at [430, 263] on button "追加" at bounding box center [428, 262] width 10 height 8
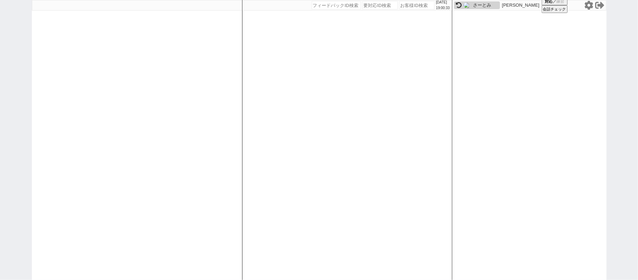
click at [589, 8] on icon at bounding box center [588, 5] width 8 height 9
